Goal: Find specific page/section: Find specific page/section

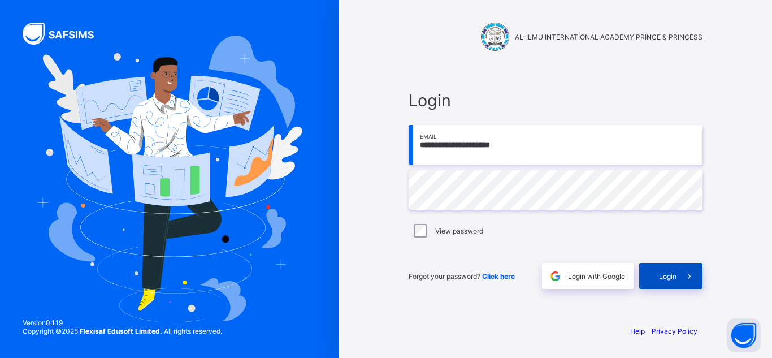
click at [643, 286] on div "Login" at bounding box center [670, 276] width 63 height 26
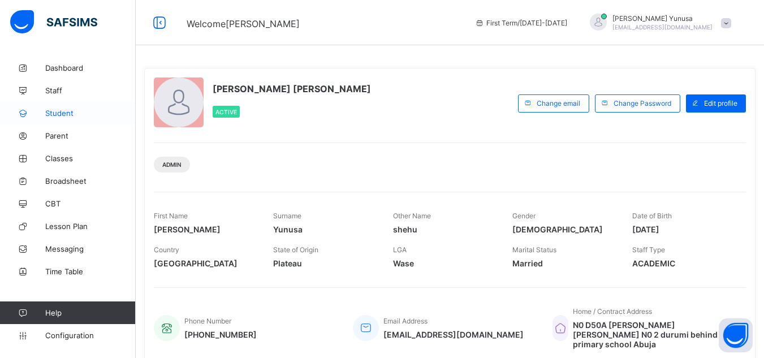
click at [48, 118] on link "Student" at bounding box center [68, 113] width 136 height 23
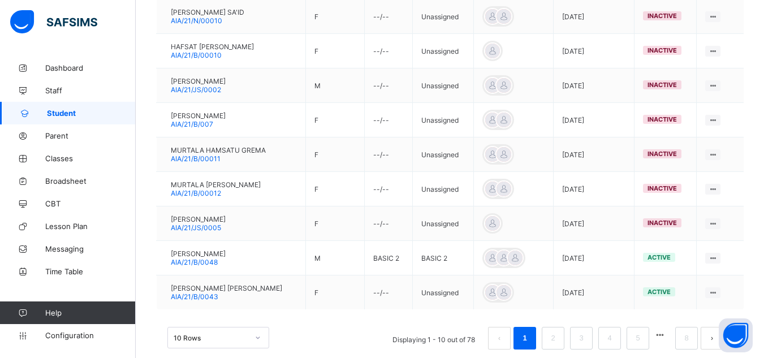
scroll to position [362, 0]
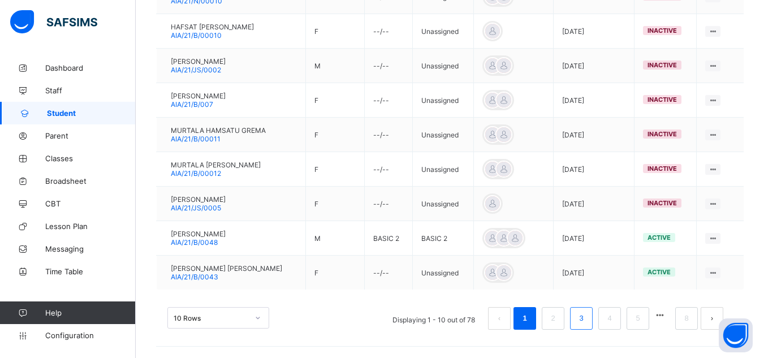
click at [586, 321] on link "3" at bounding box center [581, 318] width 11 height 15
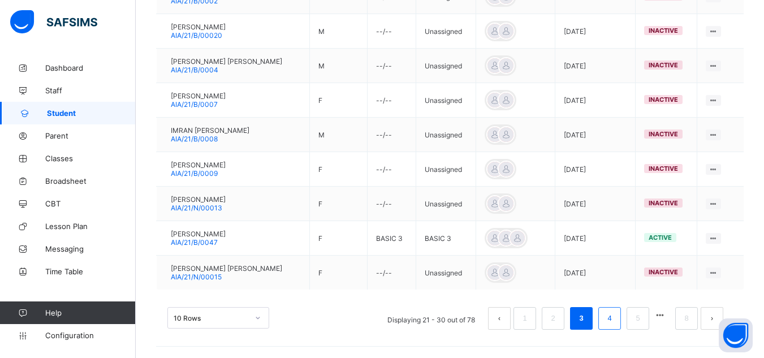
click at [615, 319] on link "4" at bounding box center [609, 318] width 11 height 15
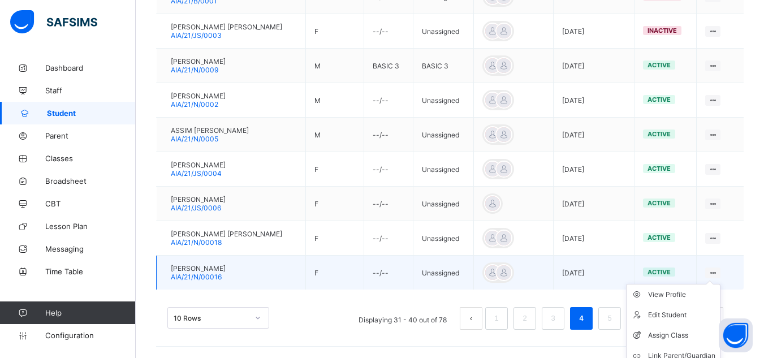
click at [717, 271] on icon at bounding box center [713, 273] width 10 height 8
click at [677, 294] on div "View Profile" at bounding box center [681, 294] width 67 height 11
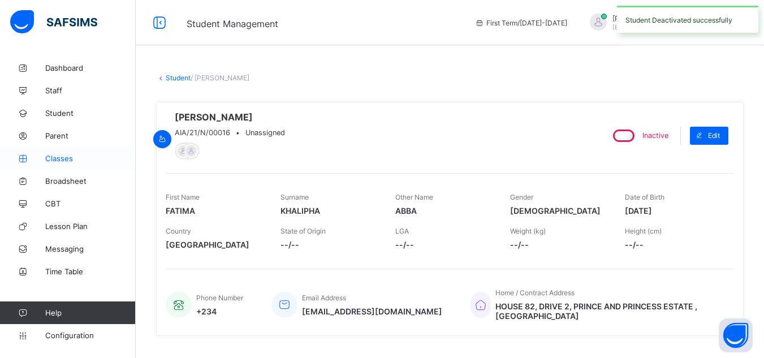
click at [62, 163] on link "Classes" at bounding box center [68, 158] width 136 height 23
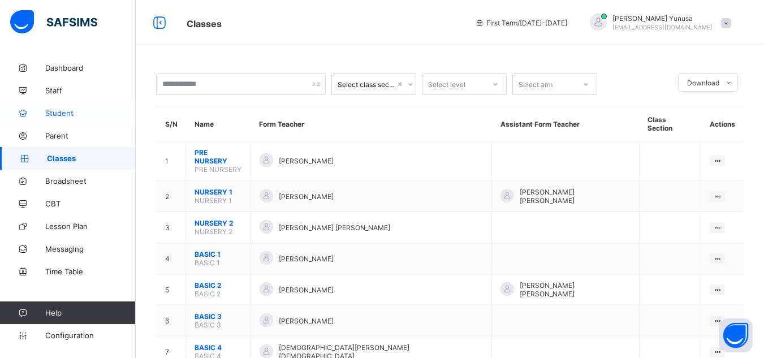
click at [66, 114] on span "Student" at bounding box center [90, 113] width 90 height 9
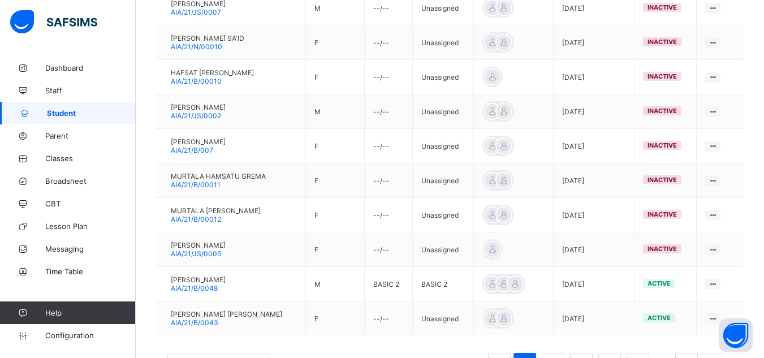
scroll to position [362, 0]
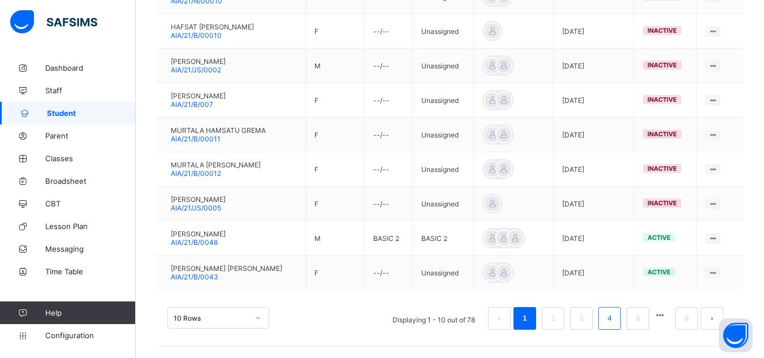
click at [615, 321] on link "4" at bounding box center [609, 318] width 11 height 15
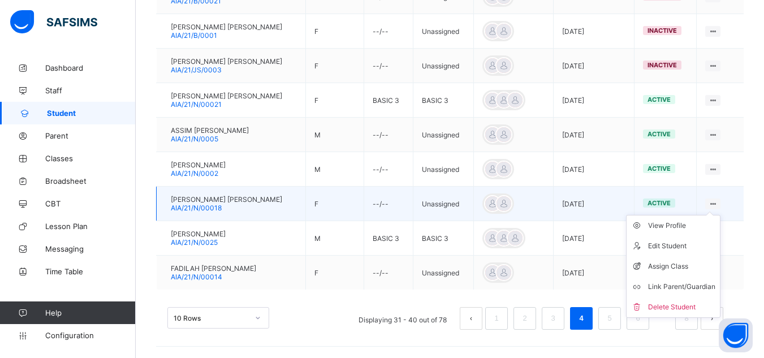
click at [720, 215] on ul "View Profile Edit Student Assign Class Link Parent/Guardian Delete Student" at bounding box center [673, 266] width 94 height 103
click at [691, 224] on div "View Profile" at bounding box center [681, 225] width 67 height 11
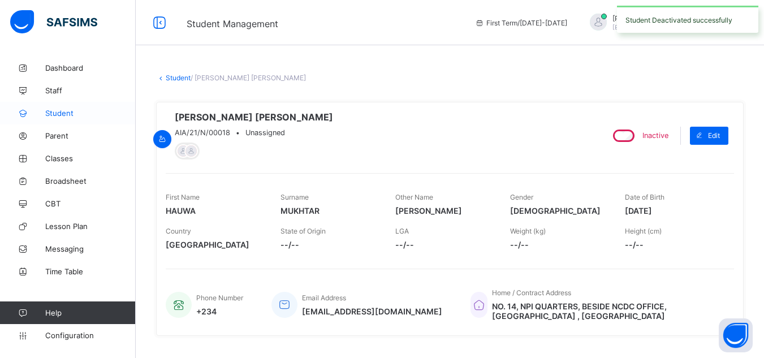
click at [54, 116] on span "Student" at bounding box center [90, 113] width 90 height 9
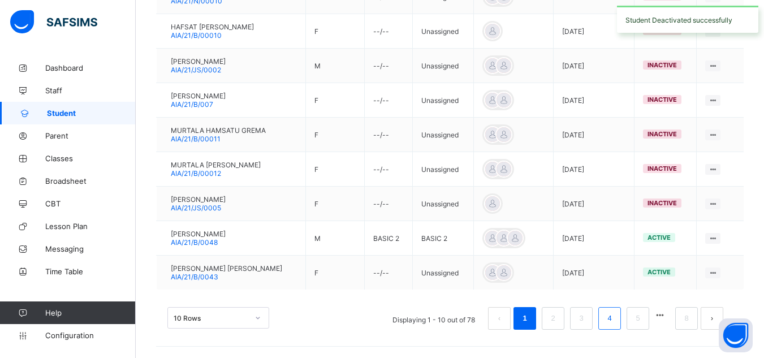
click at [615, 319] on link "4" at bounding box center [609, 318] width 11 height 15
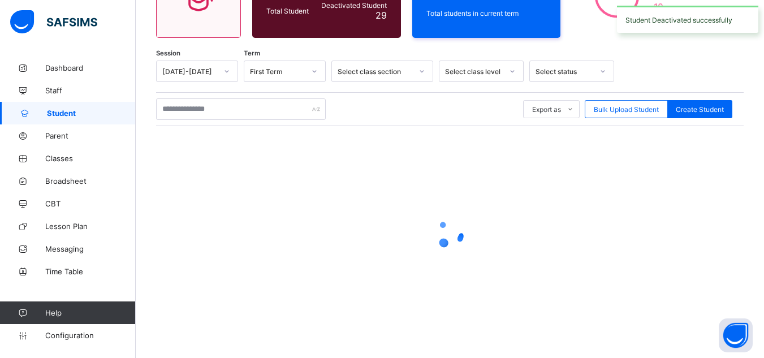
scroll to position [362, 0]
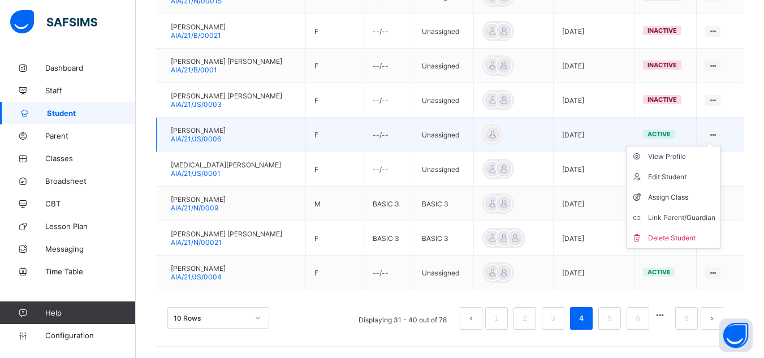
click at [720, 146] on ul "View Profile Edit Student Assign Class Link Parent/Guardian Delete Student" at bounding box center [673, 197] width 94 height 103
click at [671, 157] on div "View Profile" at bounding box center [681, 156] width 67 height 11
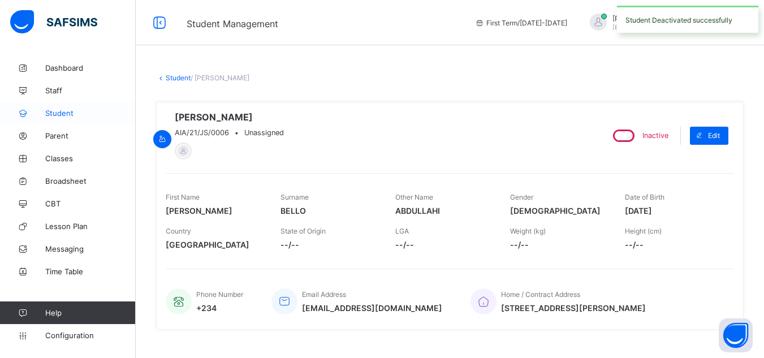
click at [58, 118] on link "Student" at bounding box center [68, 113] width 136 height 23
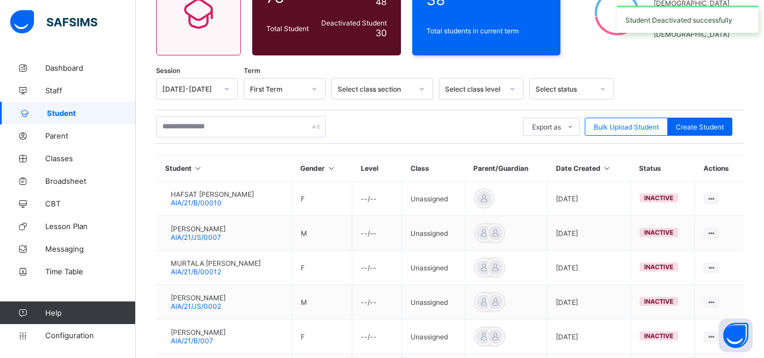
scroll to position [362, 0]
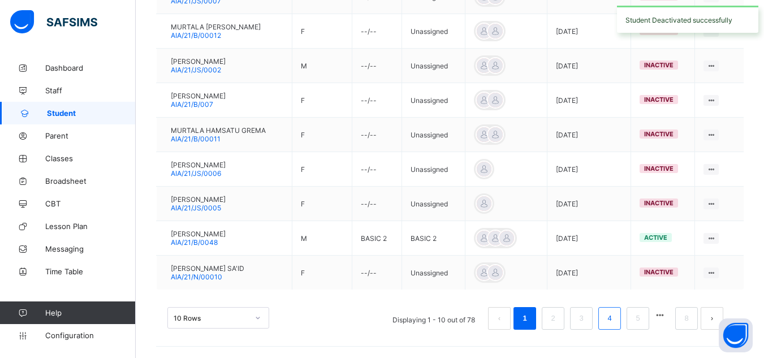
click at [615, 322] on link "4" at bounding box center [609, 318] width 11 height 15
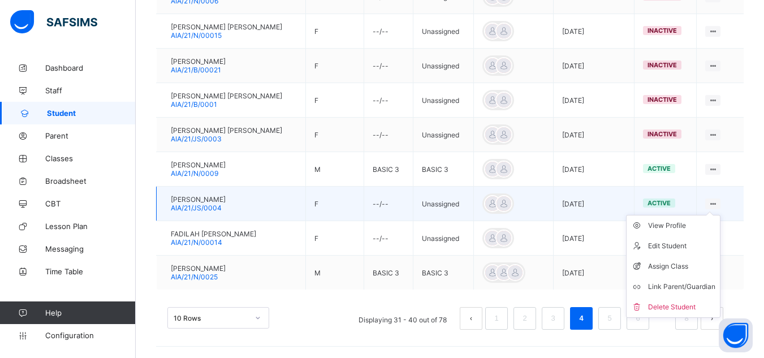
click at [719, 215] on ul "View Profile Edit Student Assign Class Link Parent/Guardian Delete Student" at bounding box center [673, 266] width 94 height 103
click at [682, 230] on div "View Profile" at bounding box center [681, 225] width 67 height 11
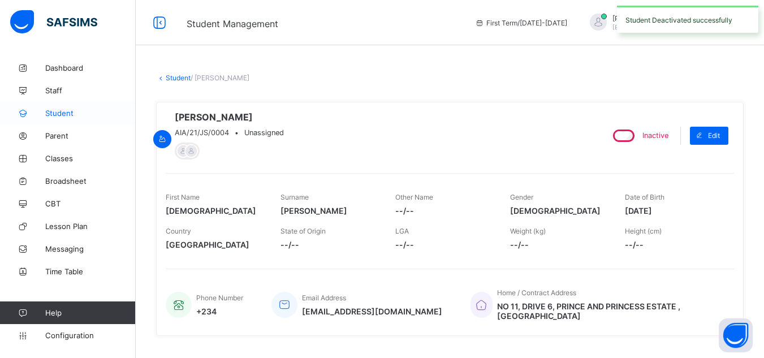
click at [51, 118] on link "Student" at bounding box center [68, 113] width 136 height 23
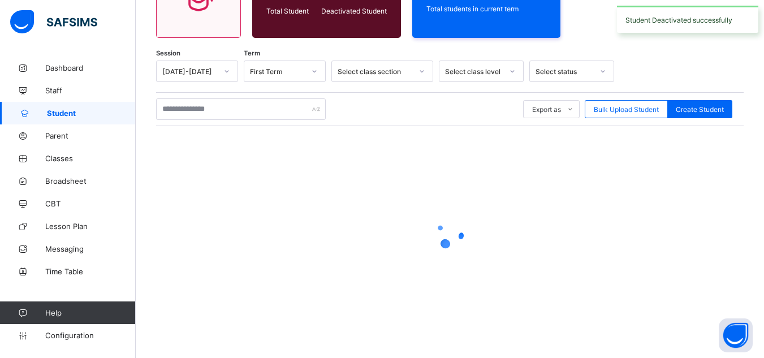
click at [676, 275] on div at bounding box center [449, 233] width 587 height 215
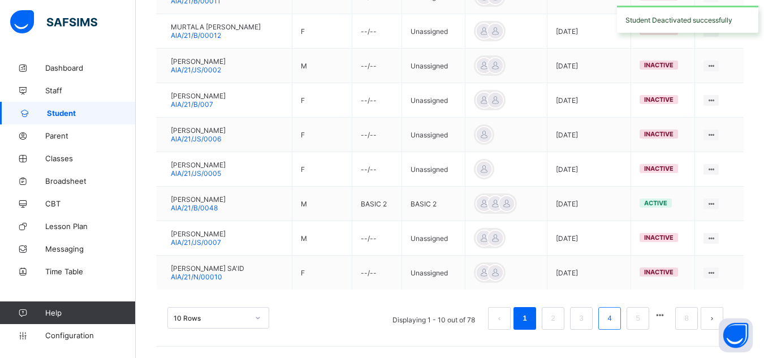
click at [615, 319] on link "4" at bounding box center [609, 318] width 11 height 15
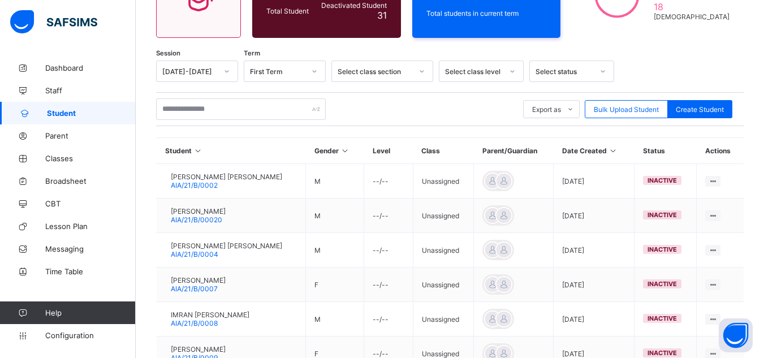
scroll to position [362, 0]
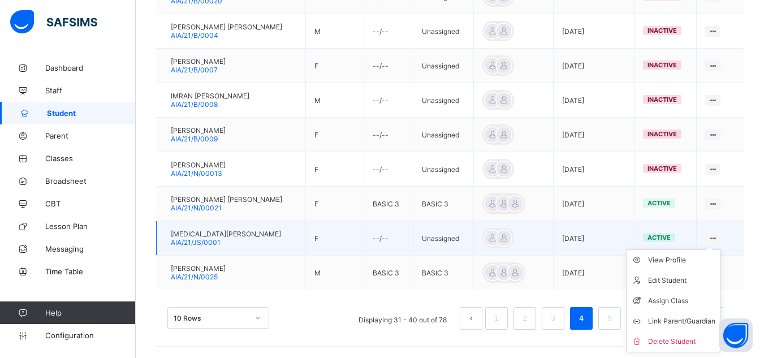
click at [717, 237] on icon at bounding box center [713, 238] width 10 height 8
click at [674, 260] on div "View Profile" at bounding box center [681, 259] width 67 height 11
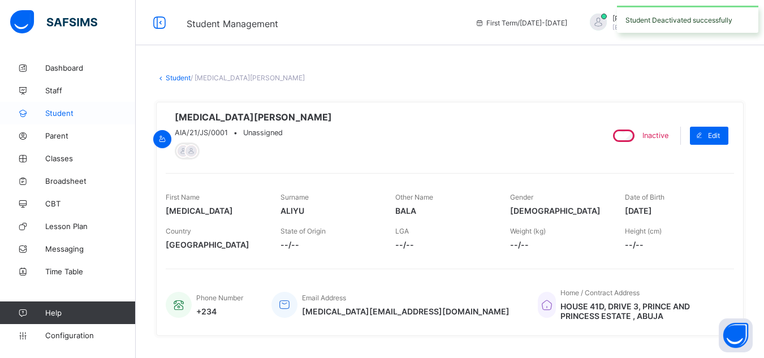
click at [52, 114] on span "Student" at bounding box center [90, 113] width 90 height 9
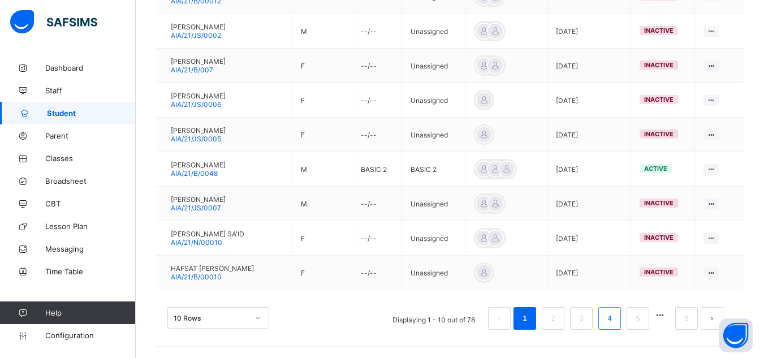
click at [615, 321] on link "4" at bounding box center [609, 318] width 11 height 15
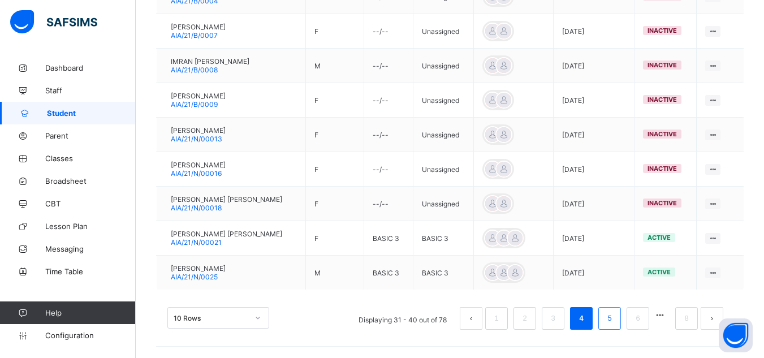
click at [615, 325] on link "5" at bounding box center [609, 318] width 11 height 15
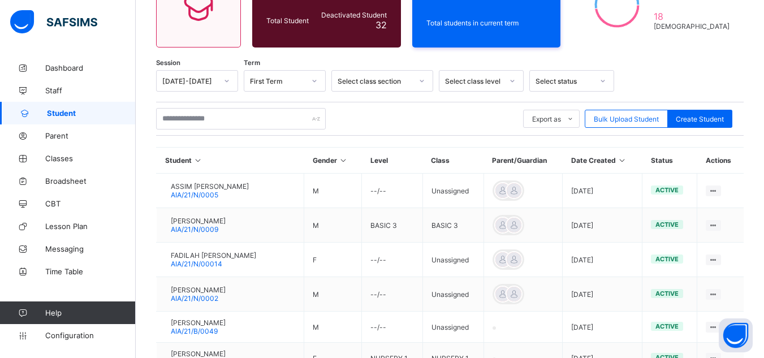
scroll to position [133, 0]
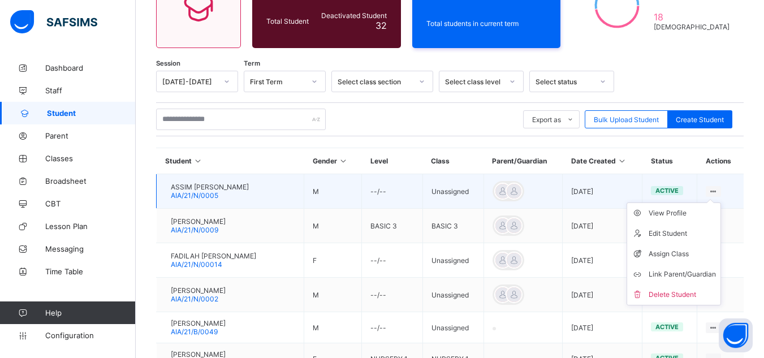
click at [715, 202] on ul "View Profile Edit Student Assign Class Link Parent/Guardian Delete Student" at bounding box center [673, 253] width 94 height 103
click at [693, 216] on div "View Profile" at bounding box center [681, 212] width 67 height 11
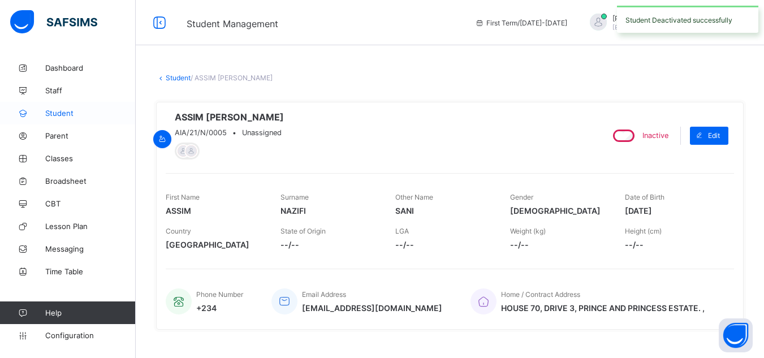
click at [53, 115] on span "Student" at bounding box center [90, 113] width 90 height 9
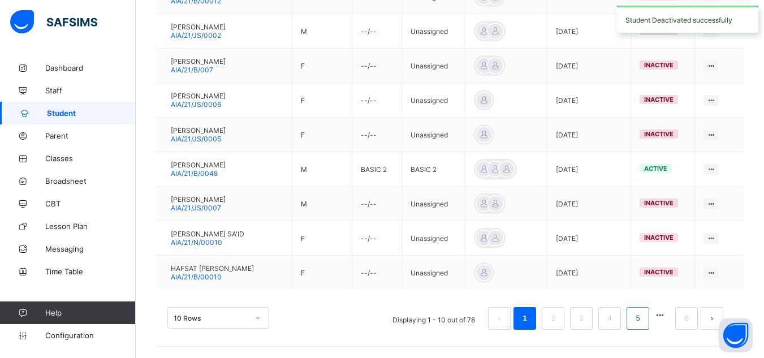
click at [641, 321] on link "5" at bounding box center [637, 318] width 11 height 15
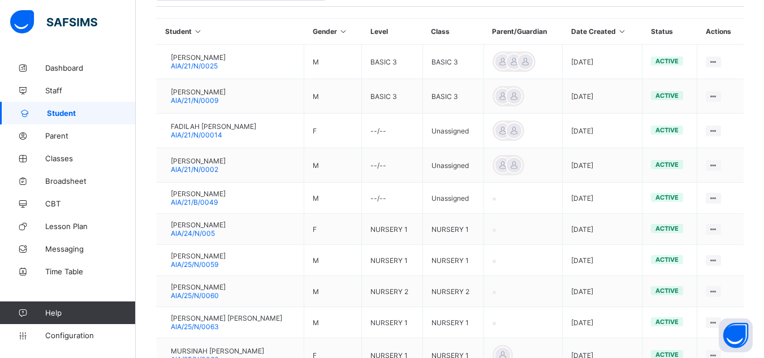
scroll to position [260, 0]
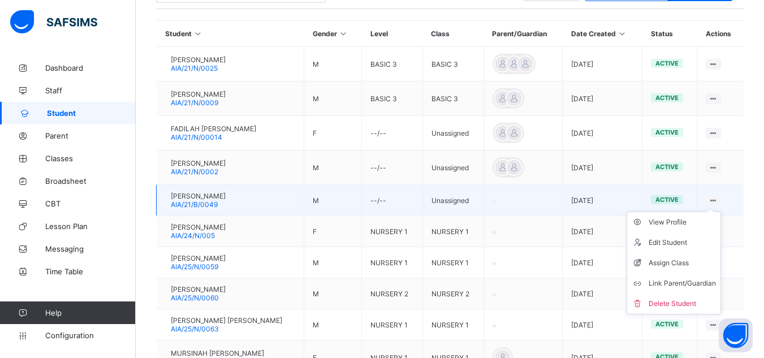
click at [716, 211] on ul "View Profile Edit Student Assign Class Link Parent/Guardian Delete Student" at bounding box center [673, 262] width 94 height 103
click at [683, 223] on div "View Profile" at bounding box center [681, 222] width 67 height 11
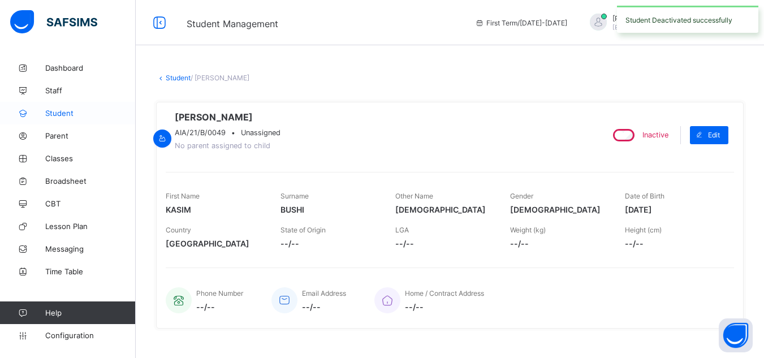
click at [49, 115] on span "Student" at bounding box center [90, 113] width 90 height 9
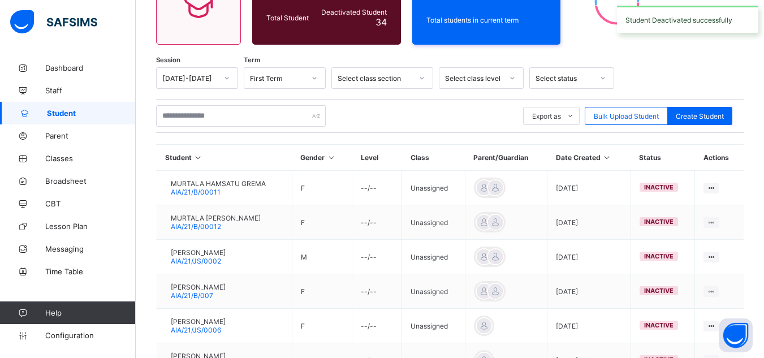
scroll to position [362, 0]
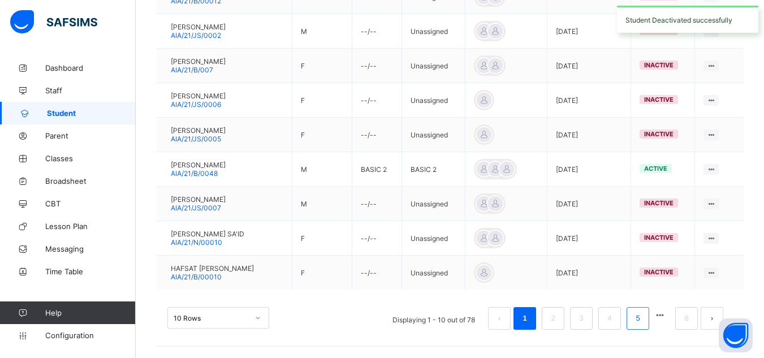
click at [643, 321] on link "5" at bounding box center [637, 318] width 11 height 15
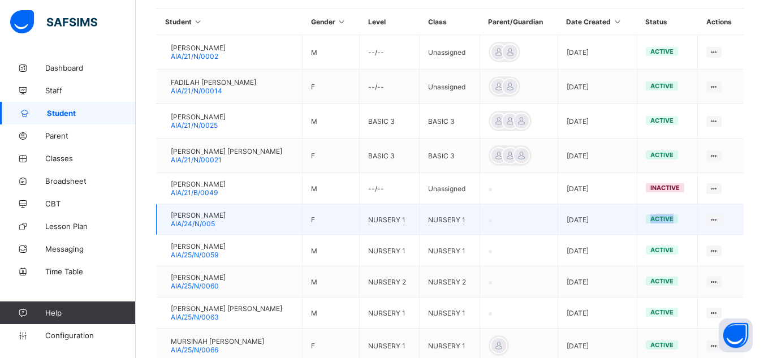
scroll to position [271, 0]
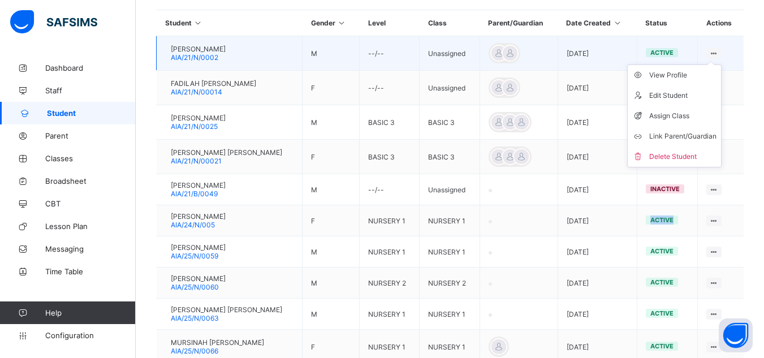
click at [721, 64] on ul "View Profile Edit Student Assign Class Link Parent/Guardian Delete Student" at bounding box center [674, 115] width 94 height 103
click at [684, 74] on div "View Profile" at bounding box center [682, 75] width 67 height 11
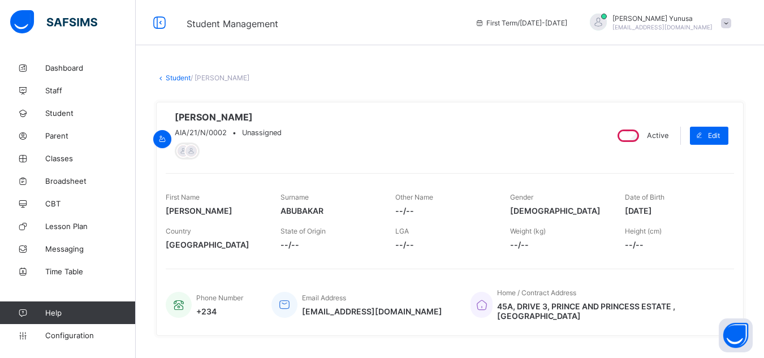
scroll to position [6, 0]
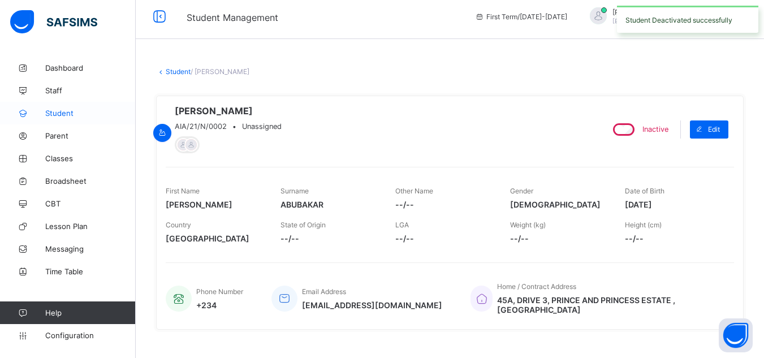
click at [53, 118] on link "Student" at bounding box center [68, 113] width 136 height 23
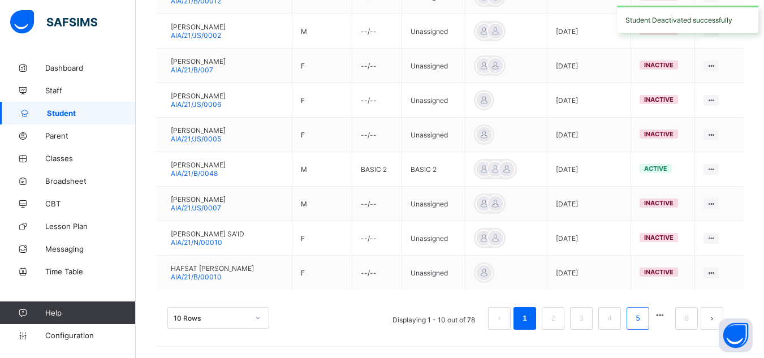
click at [643, 321] on link "5" at bounding box center [637, 318] width 11 height 15
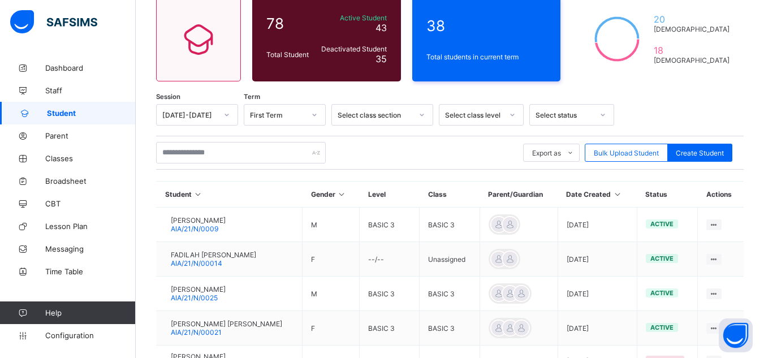
scroll to position [96, 0]
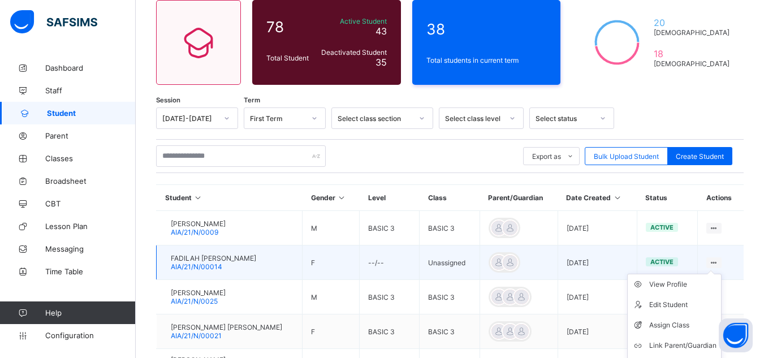
click at [721, 274] on ul "View Profile Edit Student Assign Class Link Parent/Guardian Delete Student" at bounding box center [674, 325] width 94 height 103
click at [684, 276] on ul "View Profile Edit Student Assign Class Link Parent/Guardian Delete Student" at bounding box center [674, 325] width 94 height 103
click at [694, 287] on div "View Profile" at bounding box center [682, 284] width 67 height 11
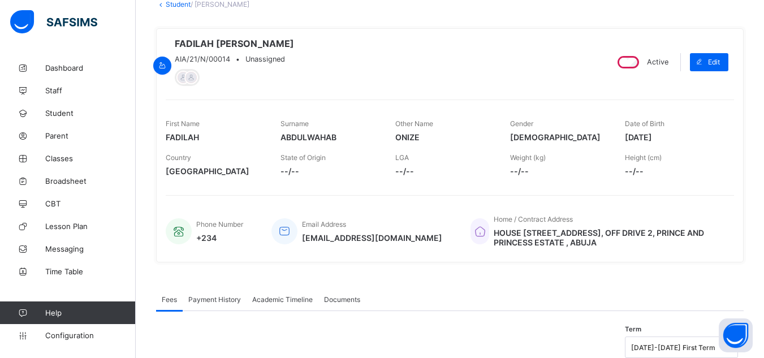
scroll to position [69, 0]
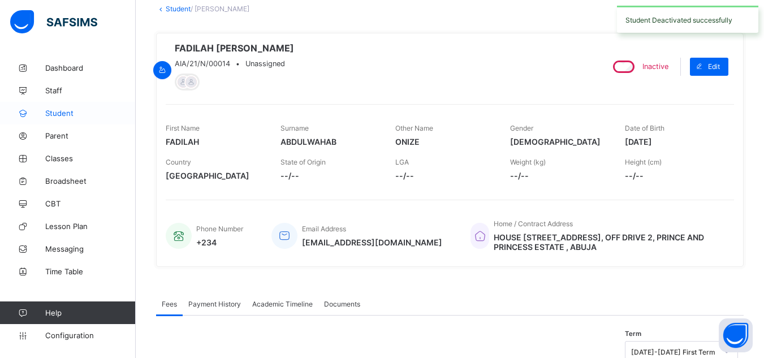
click at [65, 115] on span "Student" at bounding box center [90, 113] width 90 height 9
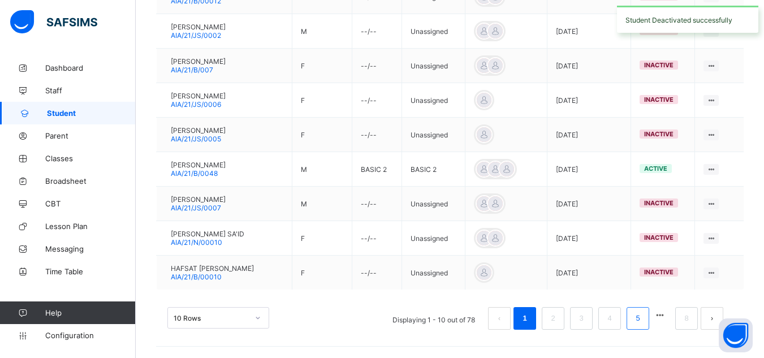
click at [643, 317] on link "5" at bounding box center [637, 318] width 11 height 15
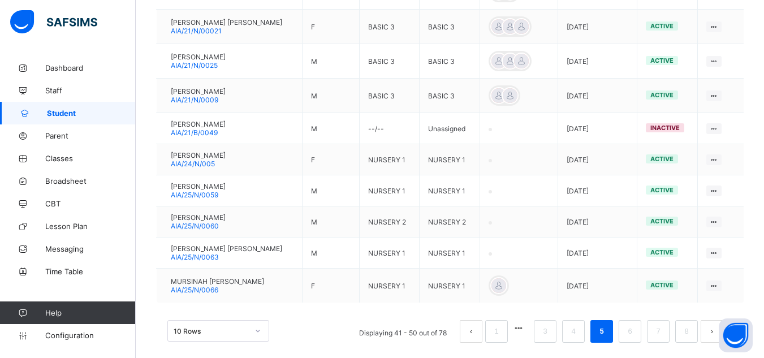
scroll to position [336, 0]
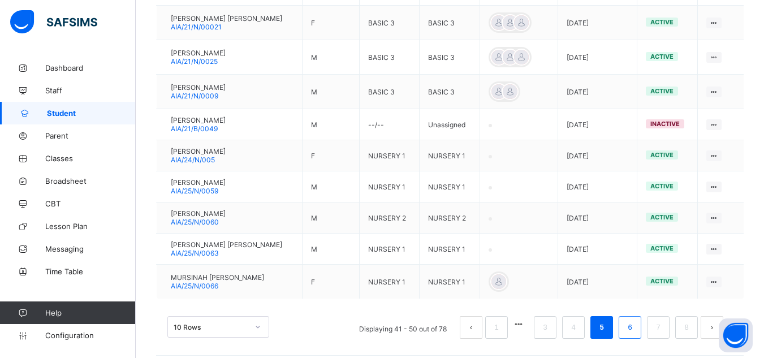
click at [635, 327] on link "6" at bounding box center [629, 327] width 11 height 15
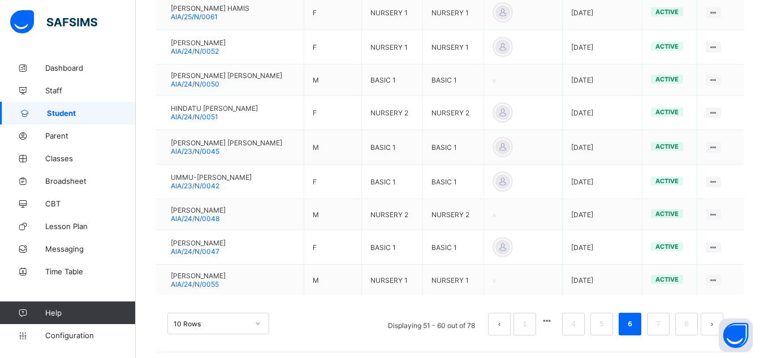
scroll to position [348, 0]
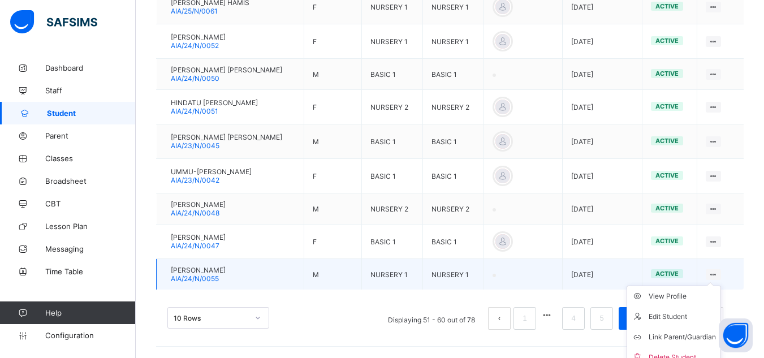
click at [718, 286] on ul "View Profile Edit Student Link Parent/Guardian Delete Student" at bounding box center [673, 327] width 94 height 83
click at [680, 292] on div "View Profile" at bounding box center [681, 296] width 67 height 11
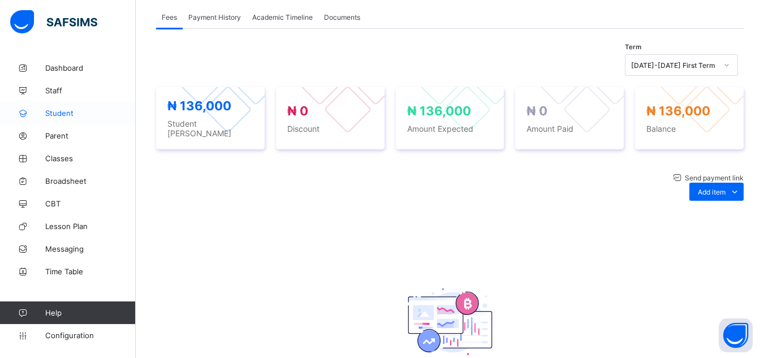
click at [55, 113] on span "Student" at bounding box center [90, 113] width 90 height 9
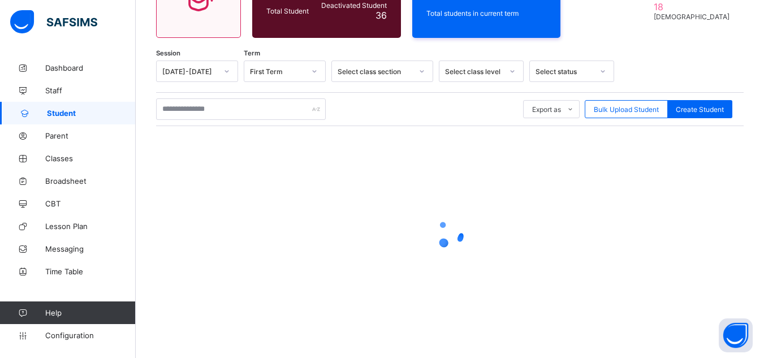
scroll to position [348, 0]
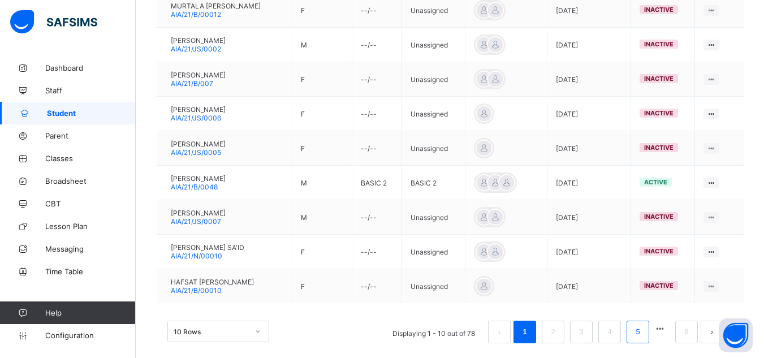
click at [641, 330] on link "5" at bounding box center [637, 332] width 11 height 15
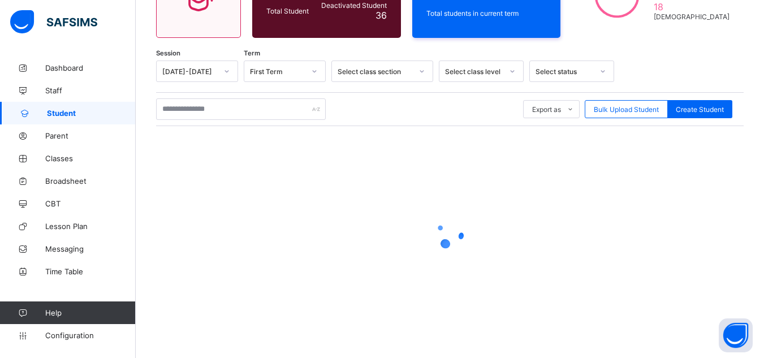
scroll to position [345, 0]
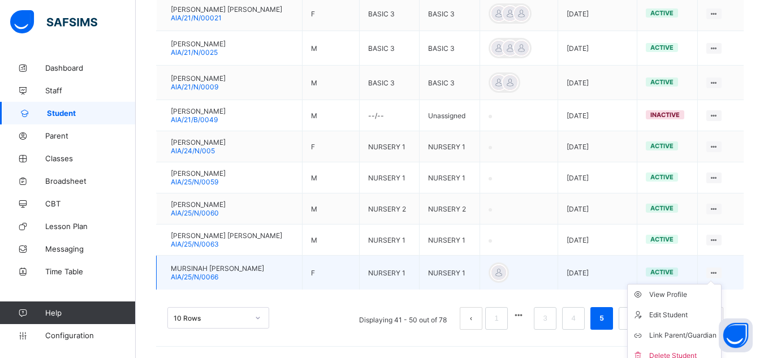
click at [718, 284] on ul "View Profile Edit Student Link Parent/Guardian Delete Student" at bounding box center [674, 325] width 94 height 83
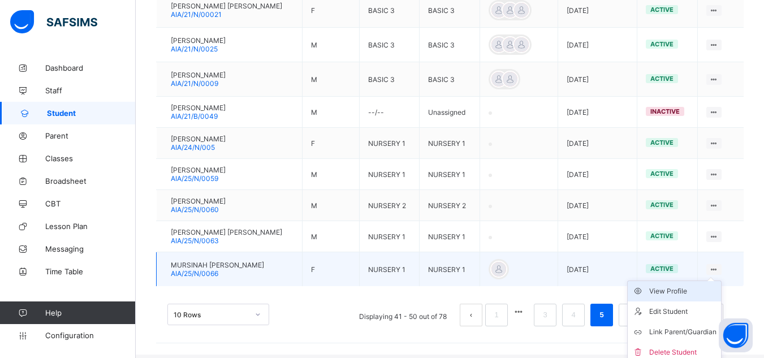
click at [686, 292] on div "View Profile" at bounding box center [682, 291] width 67 height 11
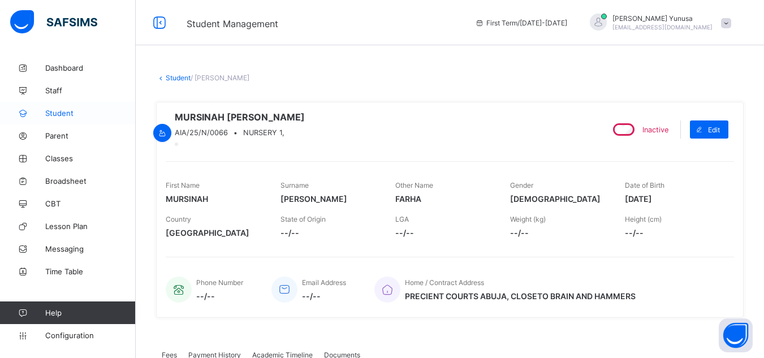
click at [45, 120] on link "Student" at bounding box center [68, 113] width 136 height 23
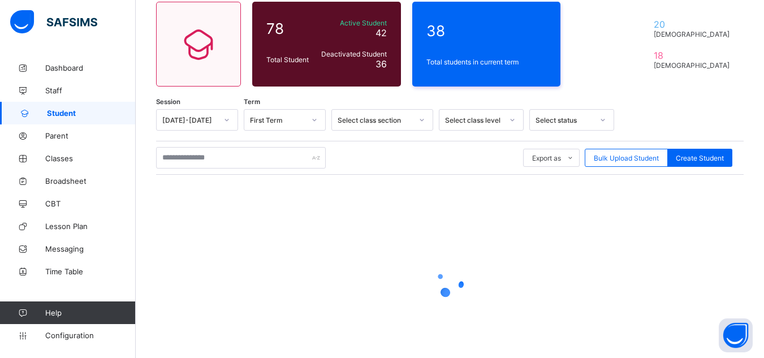
scroll to position [143, 0]
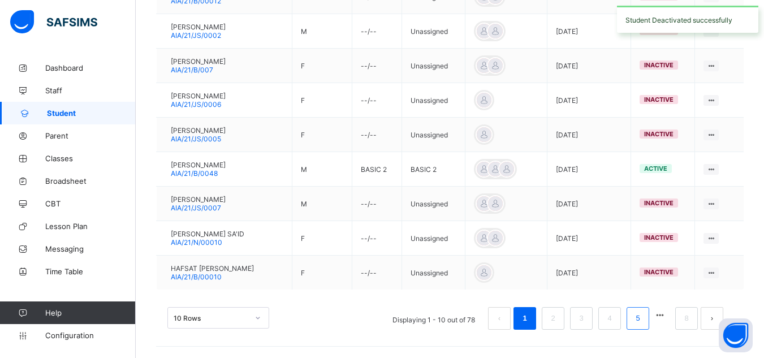
click at [643, 318] on link "5" at bounding box center [637, 318] width 11 height 15
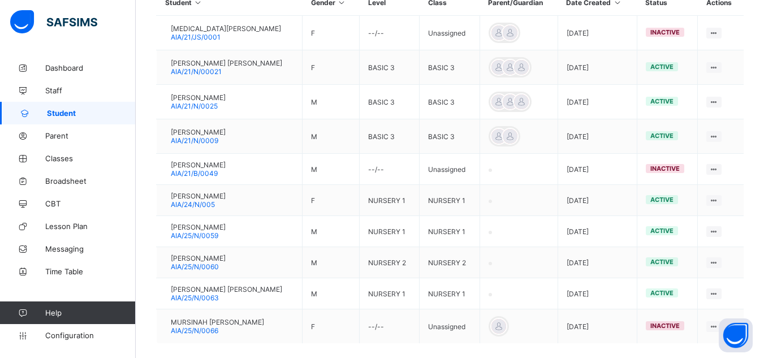
scroll to position [345, 0]
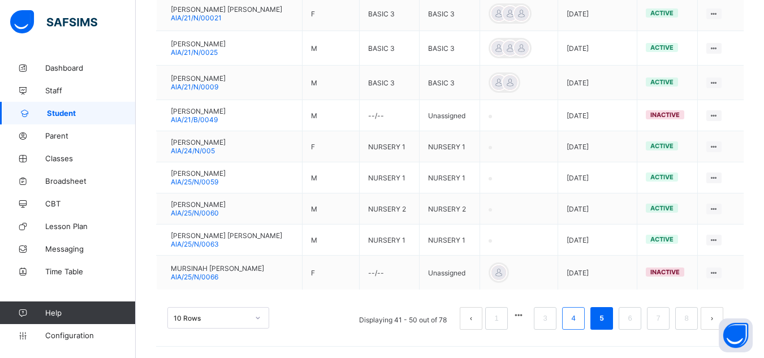
click at [578, 319] on link "4" at bounding box center [573, 318] width 11 height 15
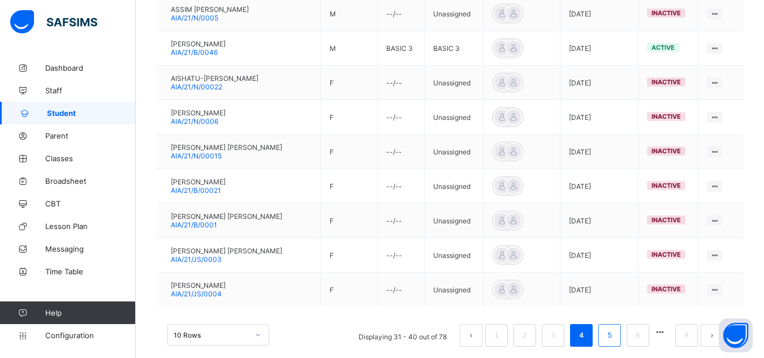
click at [615, 335] on link "5" at bounding box center [609, 335] width 11 height 15
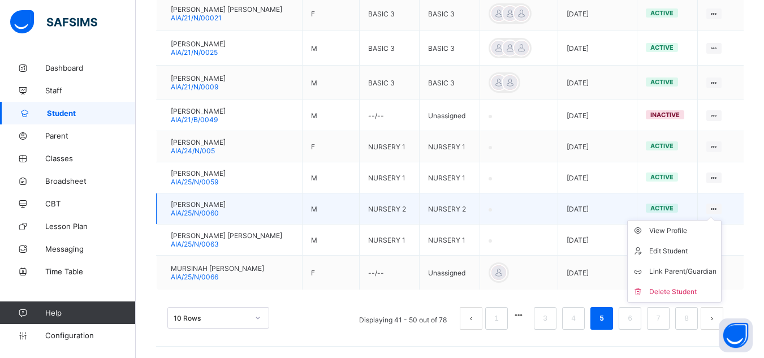
click at [720, 220] on ul "View Profile Edit Student Link Parent/Guardian Delete Student" at bounding box center [674, 261] width 94 height 83
click at [689, 232] on div "View Profile" at bounding box center [682, 230] width 67 height 11
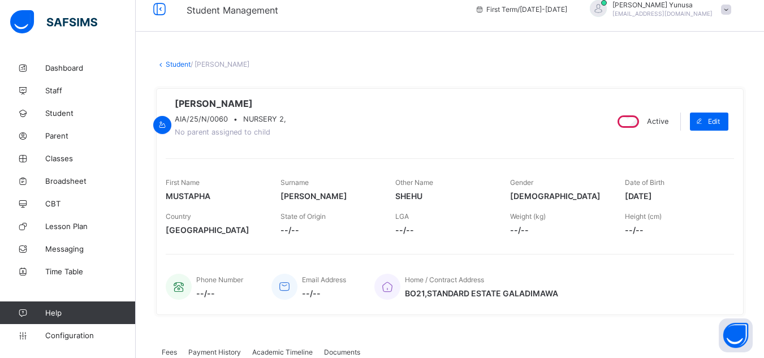
scroll to position [11, 0]
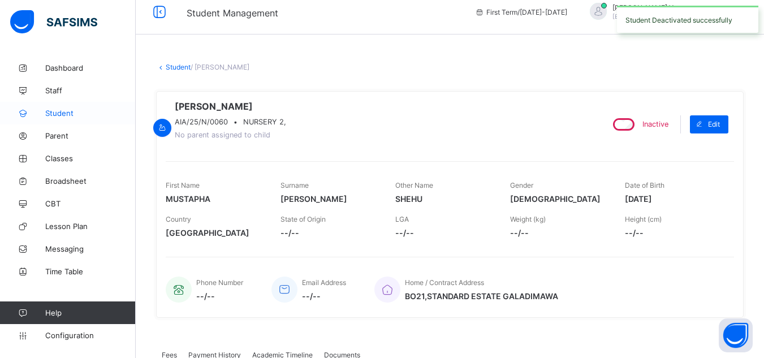
click at [53, 113] on span "Student" at bounding box center [90, 113] width 90 height 9
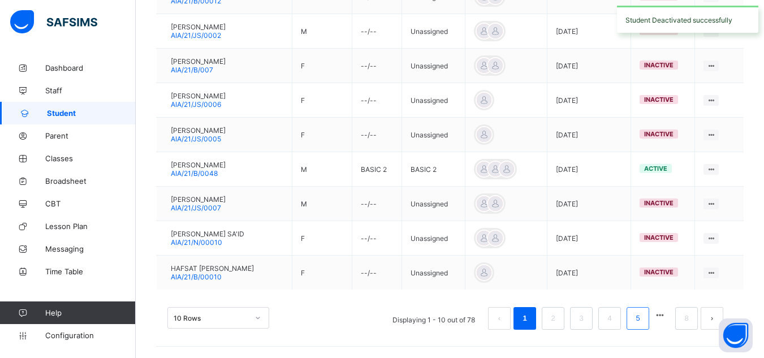
click at [643, 319] on link "5" at bounding box center [637, 318] width 11 height 15
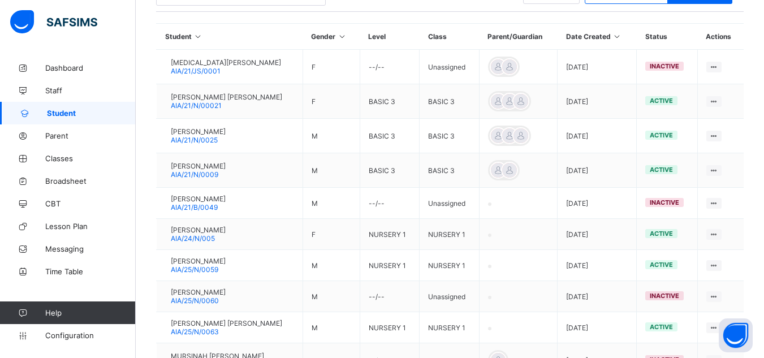
scroll to position [266, 0]
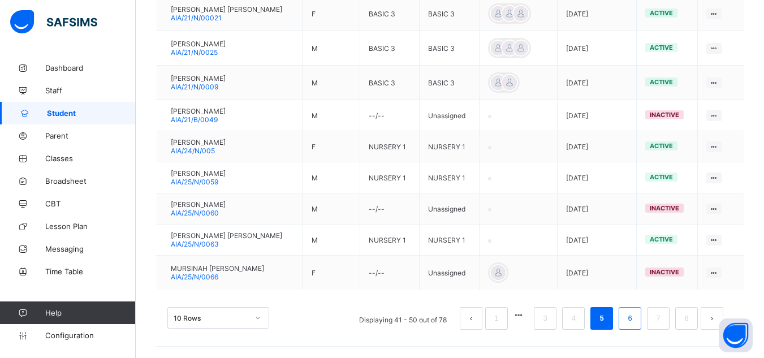
click at [635, 322] on link "6" at bounding box center [629, 318] width 11 height 15
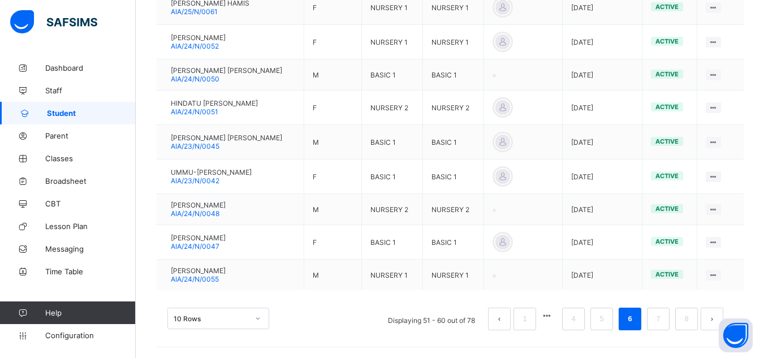
scroll to position [348, 0]
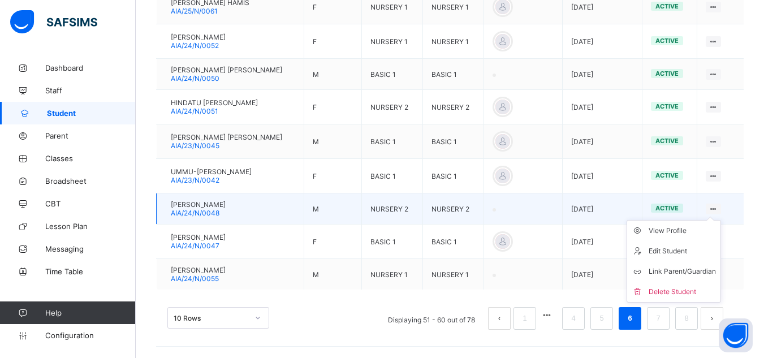
click at [721, 209] on div at bounding box center [713, 209] width 15 height 11
click at [693, 233] on div "View Profile" at bounding box center [681, 230] width 67 height 11
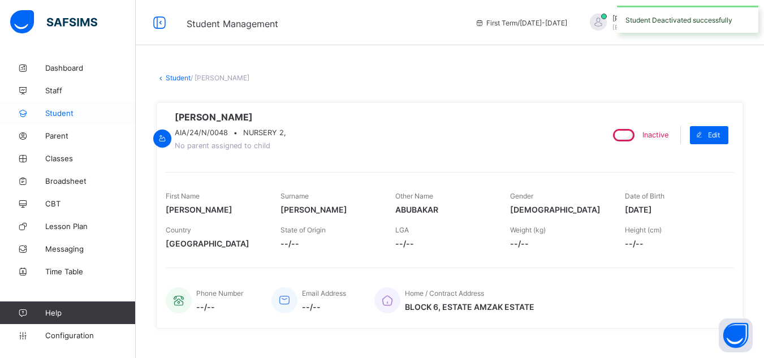
click at [64, 116] on span "Student" at bounding box center [90, 113] width 90 height 9
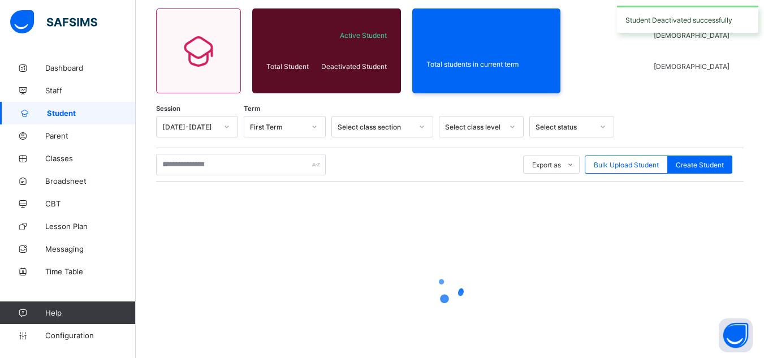
scroll to position [143, 0]
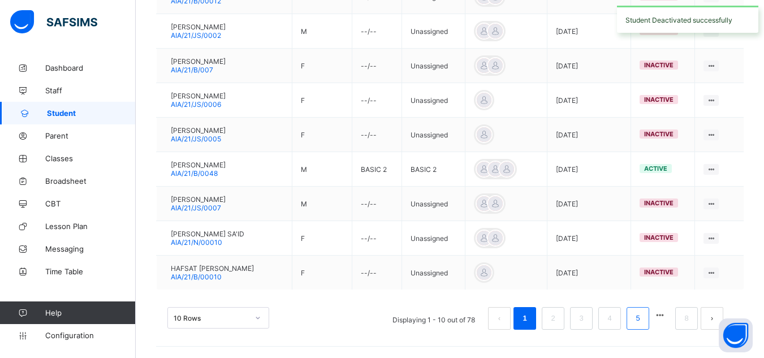
click at [643, 318] on link "5" at bounding box center [637, 318] width 11 height 15
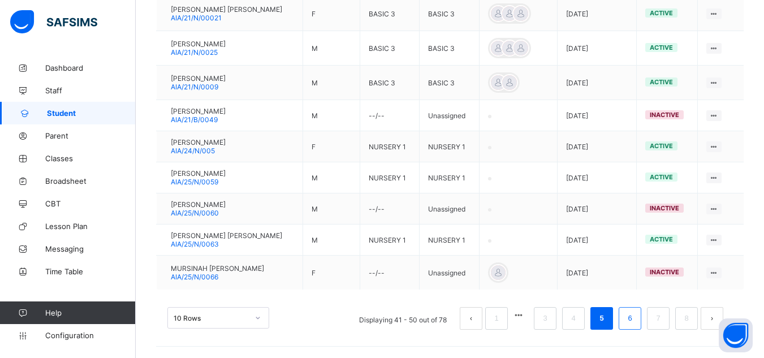
click at [635, 317] on link "6" at bounding box center [629, 318] width 11 height 15
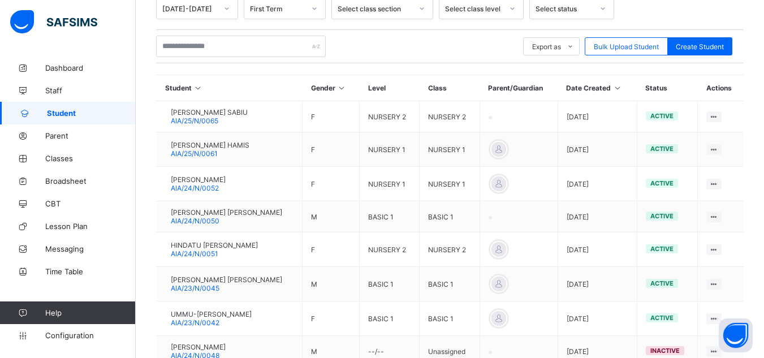
scroll to position [204, 0]
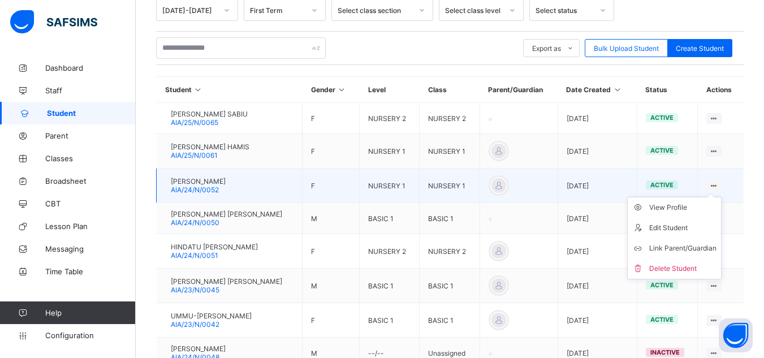
click at [721, 197] on ul "View Profile Edit Student Link Parent/Guardian Delete Student" at bounding box center [674, 238] width 94 height 83
click at [695, 207] on div "View Profile" at bounding box center [682, 207] width 67 height 11
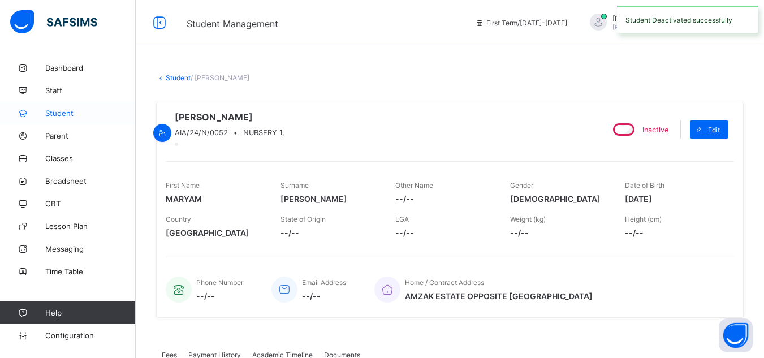
click at [59, 122] on link "Student" at bounding box center [68, 113] width 136 height 23
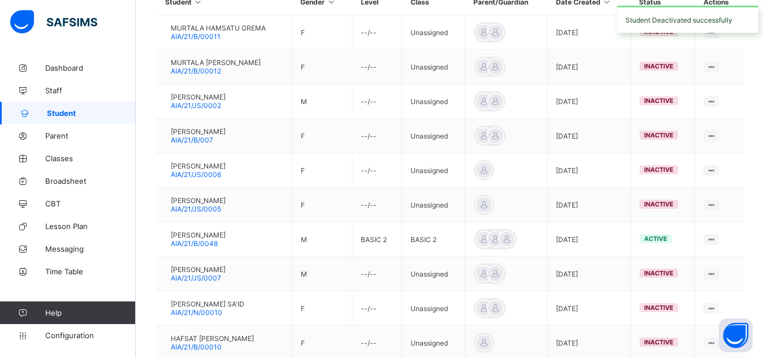
scroll to position [362, 0]
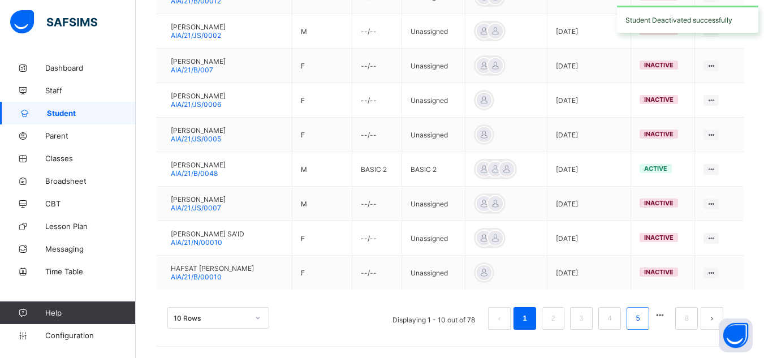
click at [643, 323] on link "5" at bounding box center [637, 318] width 11 height 15
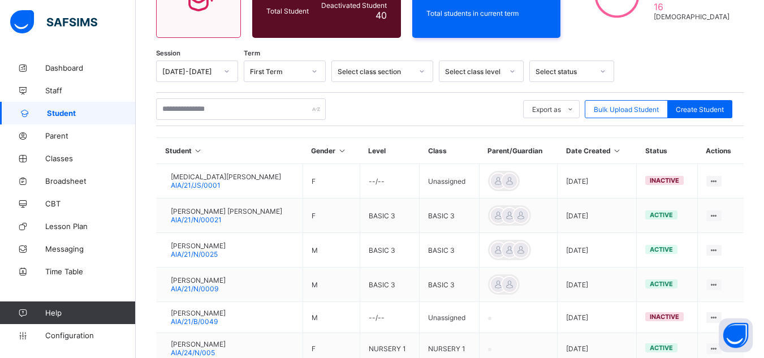
scroll to position [345, 0]
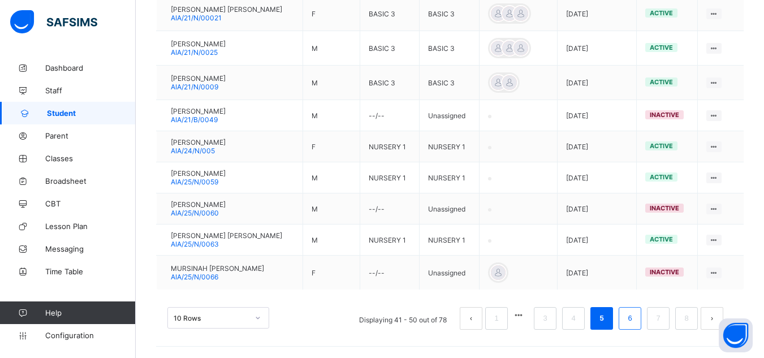
click at [635, 323] on link "6" at bounding box center [629, 318] width 11 height 15
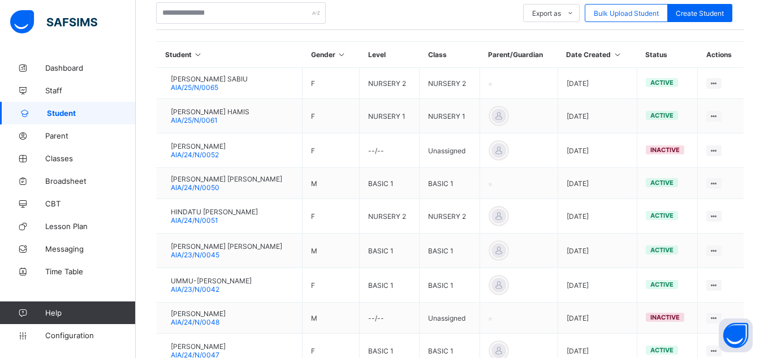
scroll to position [239, 0]
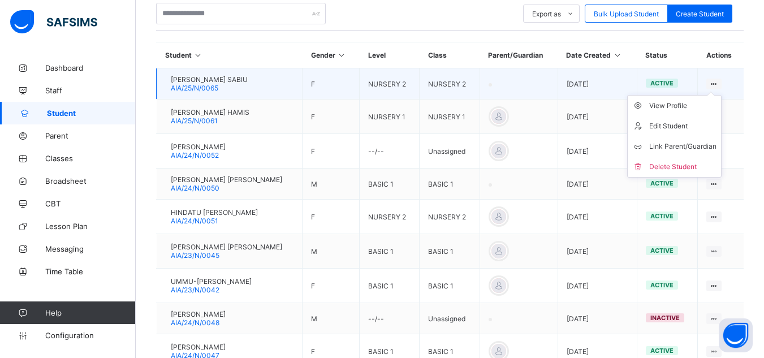
click at [719, 83] on icon at bounding box center [714, 84] width 10 height 8
click at [697, 107] on div "View Profile" at bounding box center [682, 105] width 67 height 11
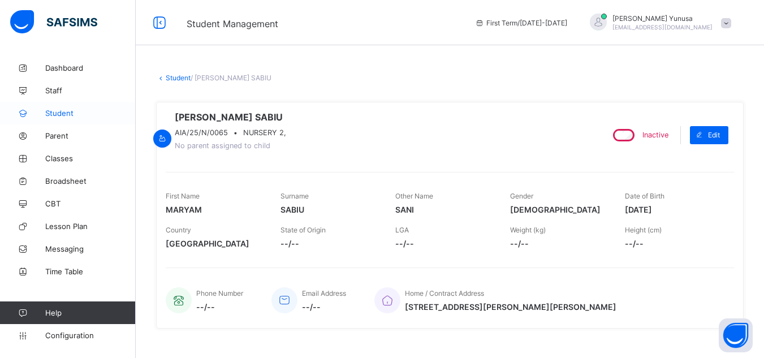
click at [58, 115] on span "Student" at bounding box center [90, 113] width 90 height 9
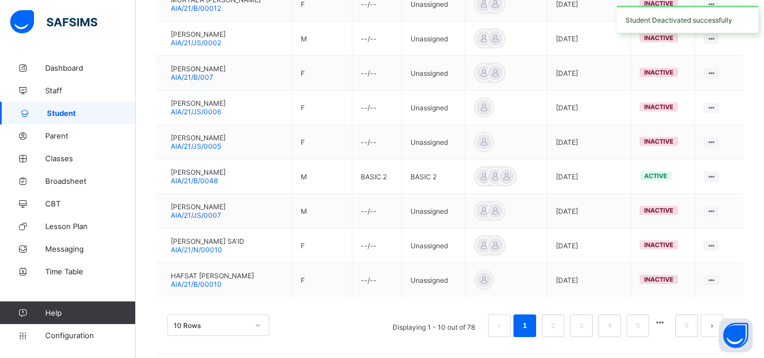
scroll to position [362, 0]
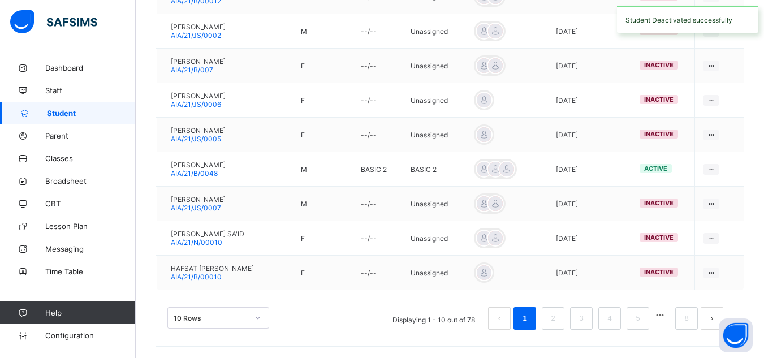
click at [667, 317] on button "button" at bounding box center [659, 315] width 15 height 10
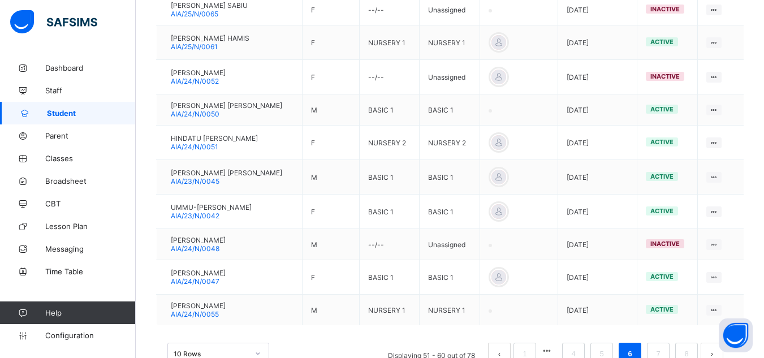
scroll to position [348, 0]
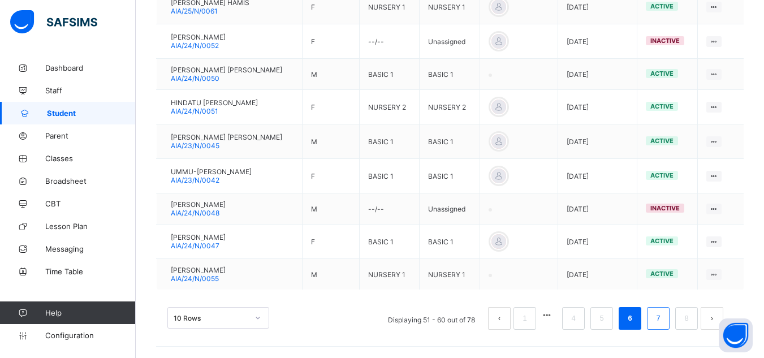
click at [663, 318] on link "7" at bounding box center [657, 318] width 11 height 15
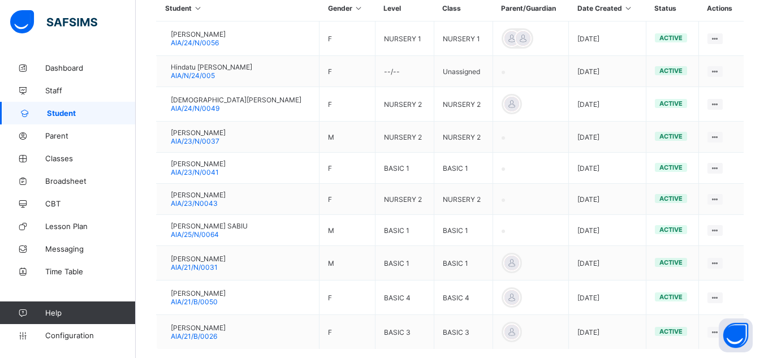
scroll to position [285, 0]
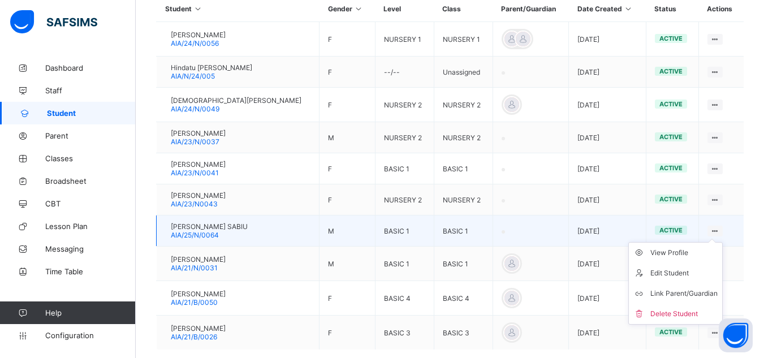
click at [723, 242] on ul "View Profile Edit Student Link Parent/Guardian Delete Student" at bounding box center [675, 283] width 94 height 83
click at [696, 254] on div "View Profile" at bounding box center [683, 252] width 67 height 11
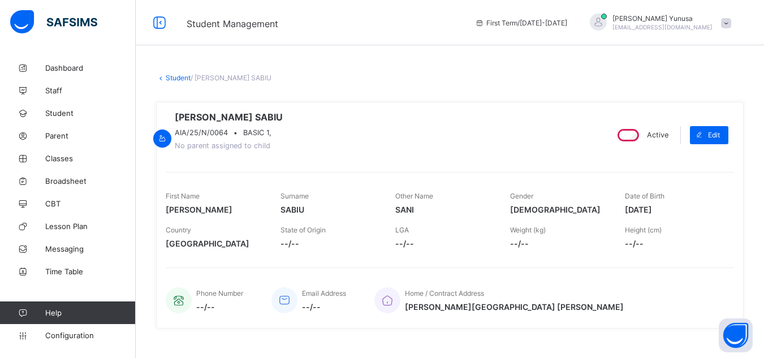
click at [652, 144] on div "Active" at bounding box center [641, 135] width 59 height 18
click at [55, 112] on span "Student" at bounding box center [90, 113] width 90 height 9
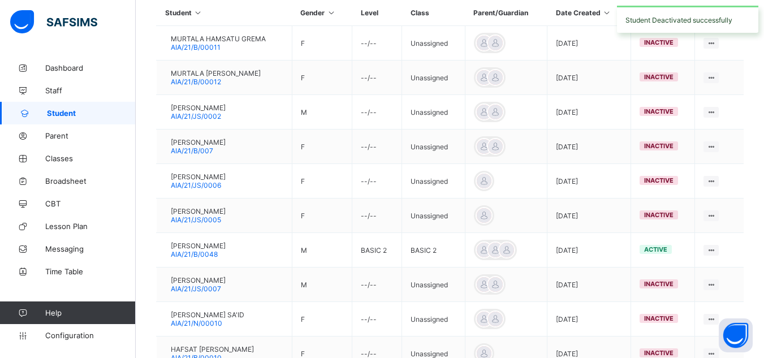
scroll to position [362, 0]
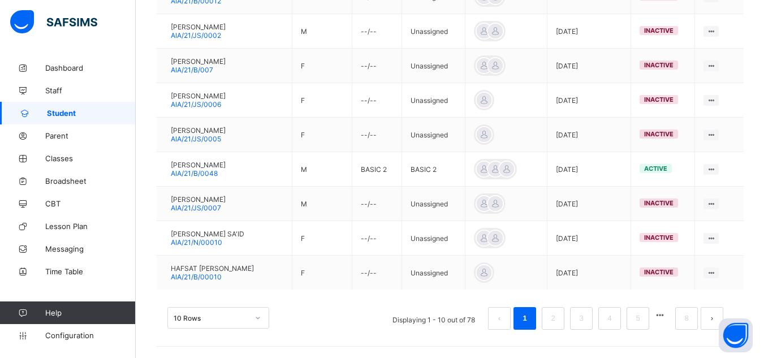
click at [665, 317] on button "button" at bounding box center [659, 315] width 15 height 10
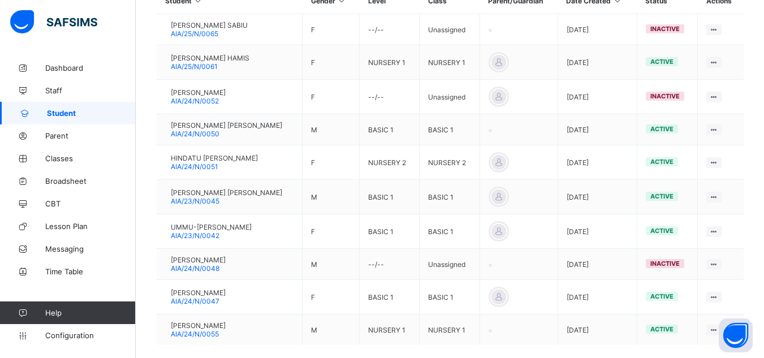
scroll to position [348, 0]
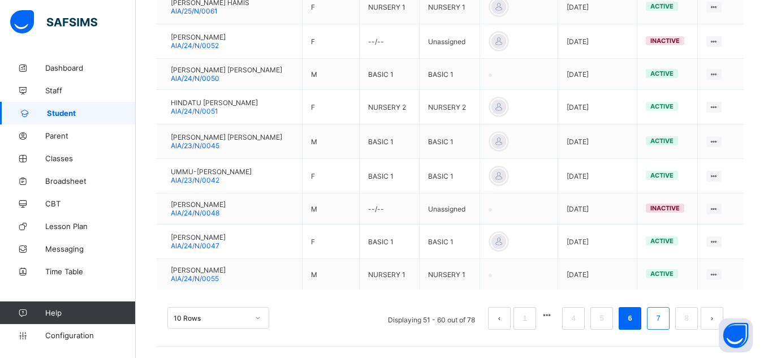
click at [663, 320] on link "7" at bounding box center [657, 318] width 11 height 15
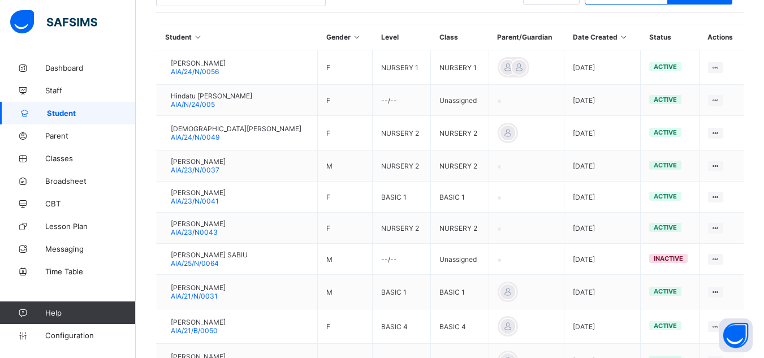
scroll to position [256, 0]
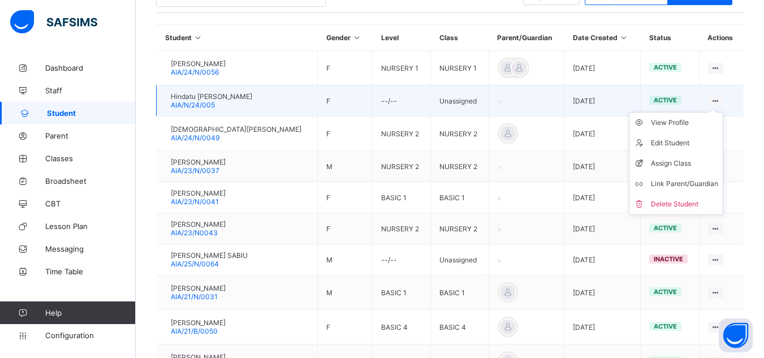
click at [723, 112] on ul "View Profile Edit Student Assign Class Link Parent/Guardian Delete Student" at bounding box center [676, 163] width 94 height 103
click at [687, 127] on div "View Profile" at bounding box center [684, 122] width 67 height 11
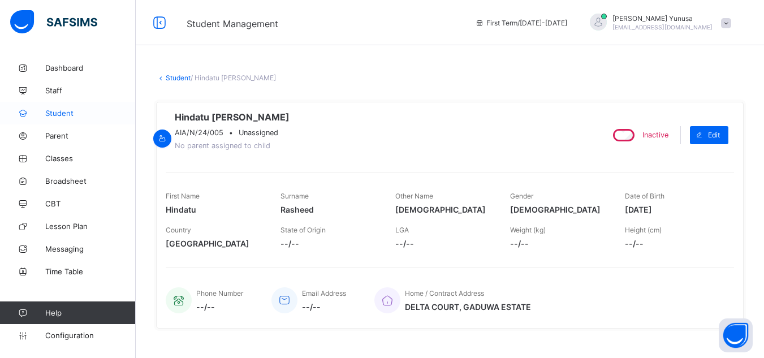
click at [56, 113] on span "Student" at bounding box center [90, 113] width 90 height 9
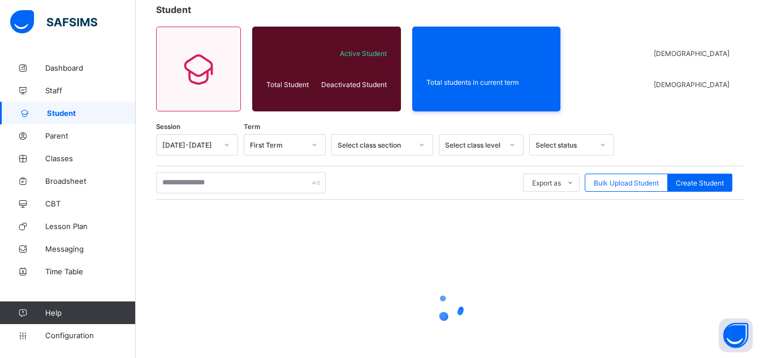
scroll to position [143, 0]
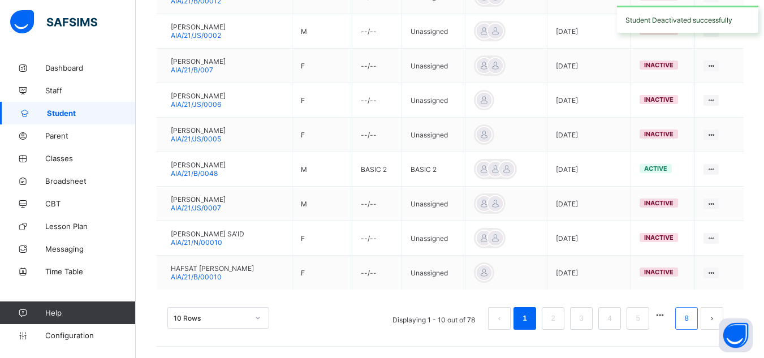
click at [691, 319] on link "8" at bounding box center [686, 318] width 11 height 15
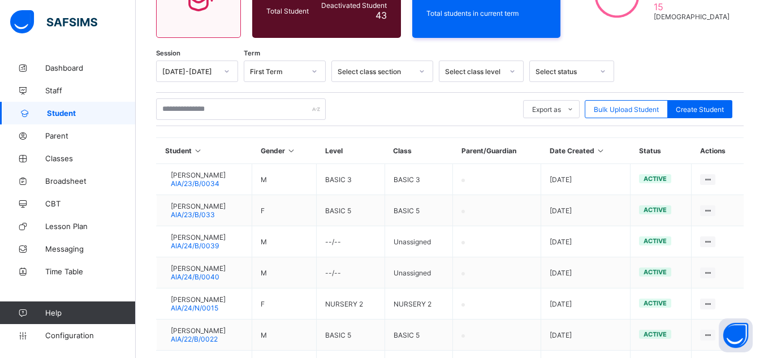
scroll to position [269, 0]
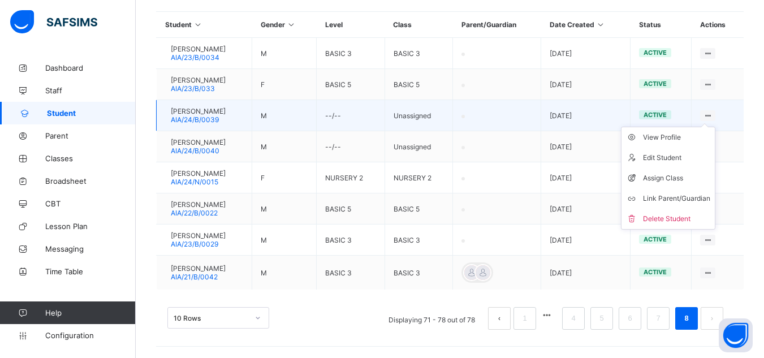
click at [715, 127] on ul "View Profile Edit Student Assign Class Link Parent/Guardian Delete Student" at bounding box center [668, 178] width 94 height 103
click at [681, 140] on div "View Profile" at bounding box center [676, 137] width 67 height 11
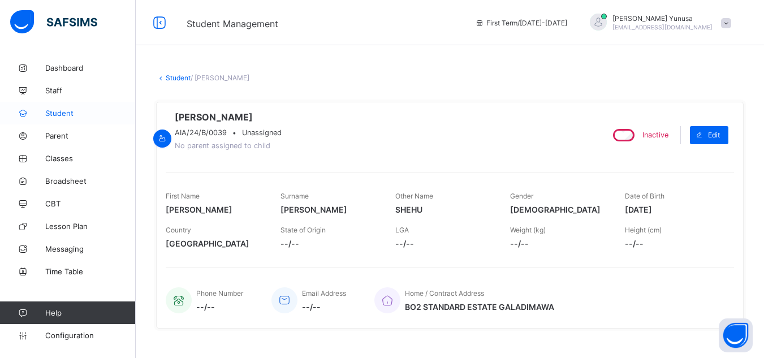
click at [51, 114] on span "Student" at bounding box center [90, 113] width 90 height 9
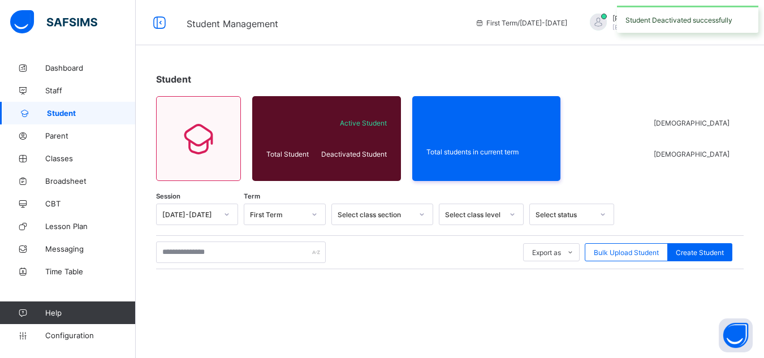
scroll to position [143, 0]
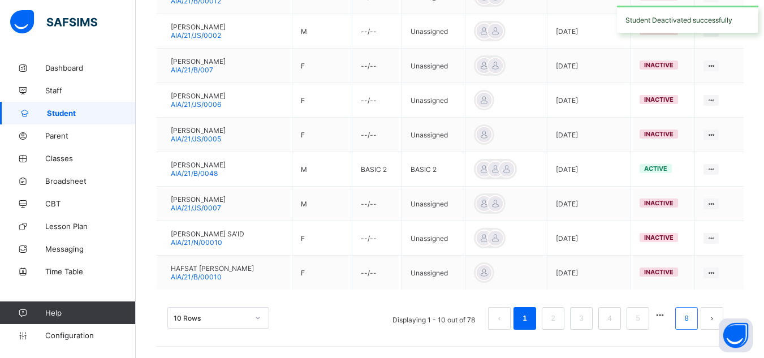
click at [691, 321] on link "8" at bounding box center [686, 318] width 11 height 15
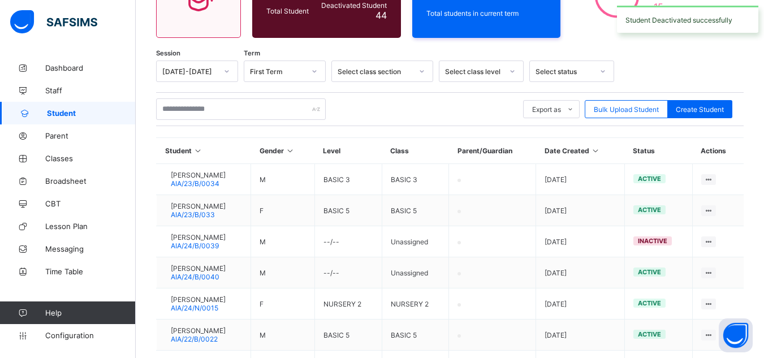
scroll to position [269, 0]
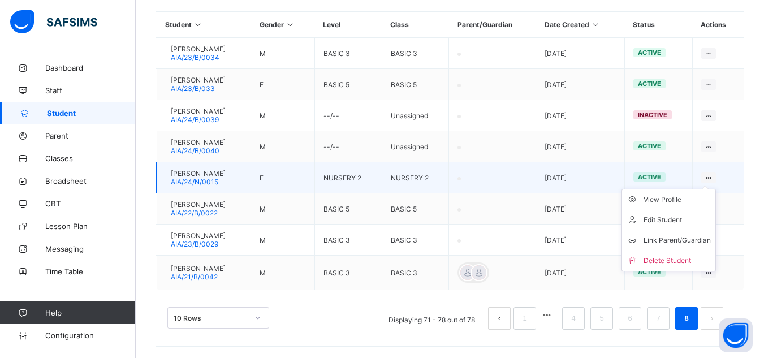
click at [716, 189] on ul "View Profile Edit Student Link Parent/Guardian Delete Student" at bounding box center [668, 230] width 94 height 83
click at [694, 197] on div "View Profile" at bounding box center [676, 199] width 67 height 11
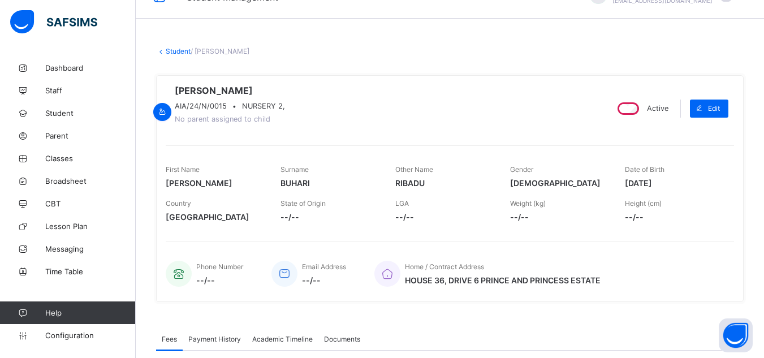
scroll to position [24, 0]
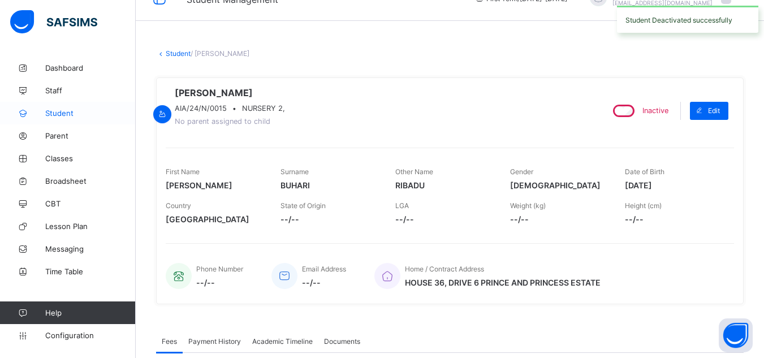
click at [61, 118] on link "Student" at bounding box center [68, 113] width 136 height 23
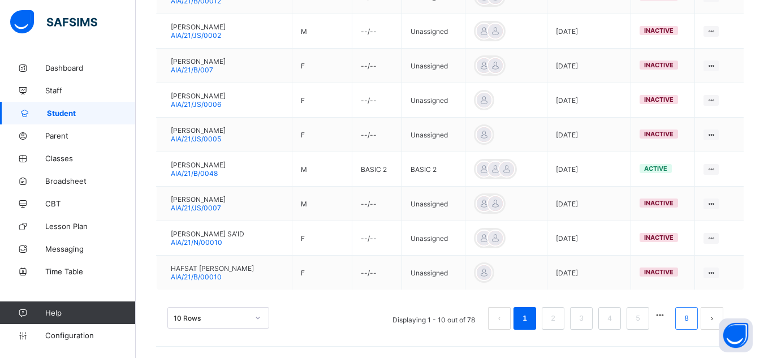
click at [691, 322] on link "8" at bounding box center [686, 318] width 11 height 15
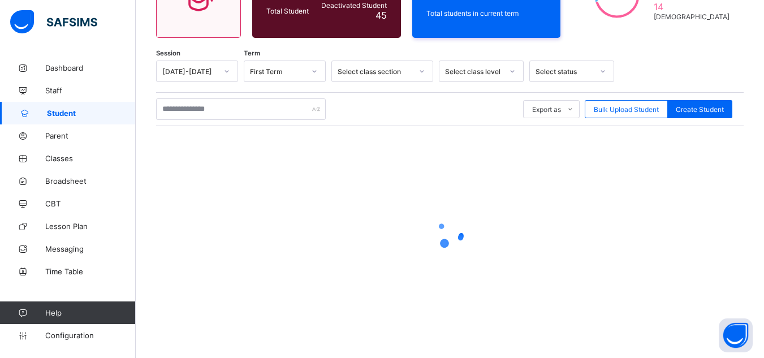
scroll to position [269, 0]
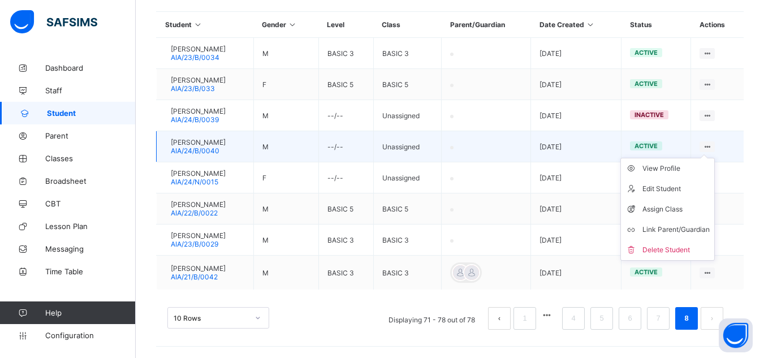
click at [715, 158] on ul "View Profile Edit Student Assign Class Link Parent/Guardian Delete Student" at bounding box center [667, 209] width 94 height 103
click at [687, 167] on div "View Profile" at bounding box center [675, 168] width 67 height 11
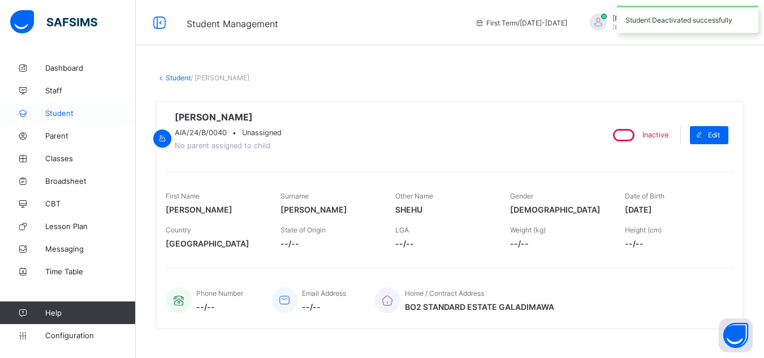
click at [55, 113] on span "Student" at bounding box center [90, 113] width 90 height 9
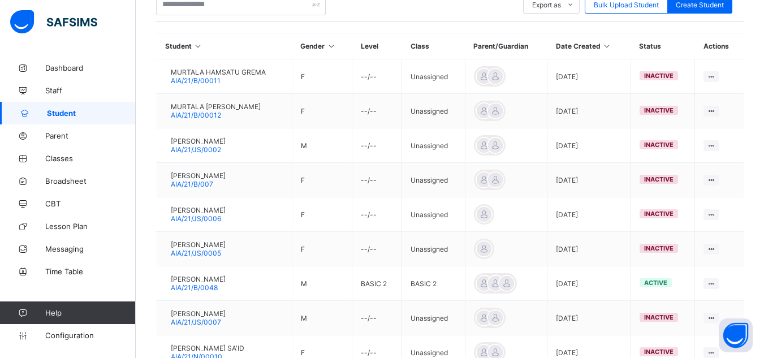
scroll to position [362, 0]
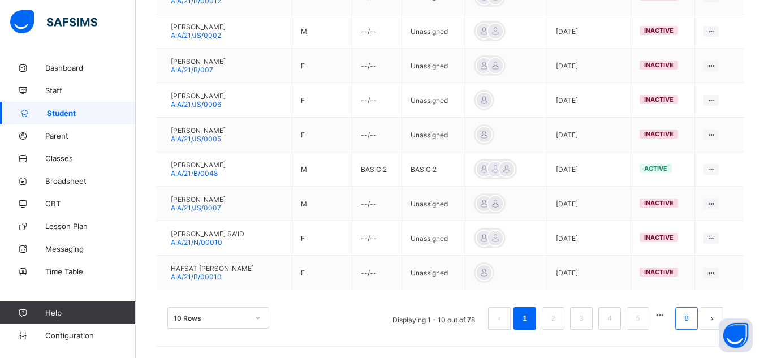
click at [691, 318] on link "8" at bounding box center [686, 318] width 11 height 15
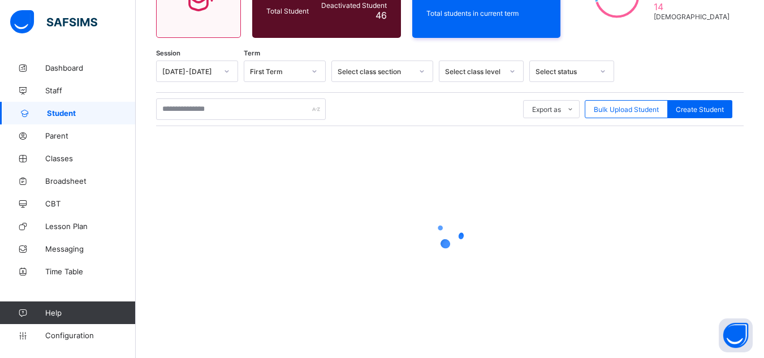
scroll to position [269, 0]
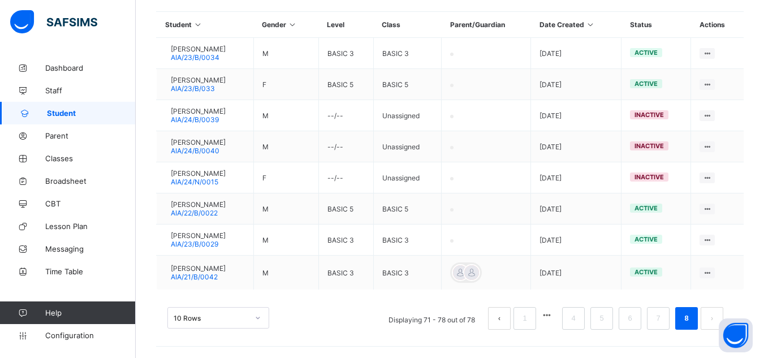
click at [643, 286] on div "10 Rows Displaying 71 - 78 out of 78 1 4 5 6 7 8" at bounding box center [449, 312] width 587 height 57
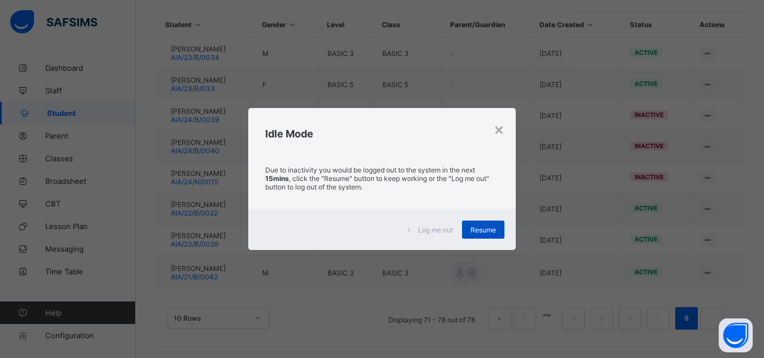
click at [490, 234] on div "Resume" at bounding box center [483, 229] width 42 height 18
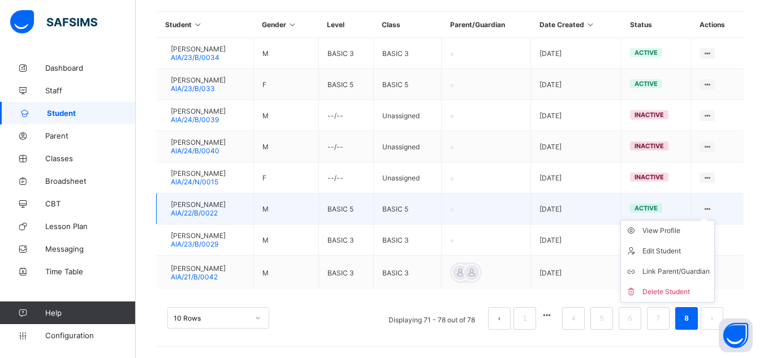
click at [715, 220] on ul "View Profile Edit Student Link Parent/Guardian Delete Student" at bounding box center [667, 261] width 94 height 83
click at [698, 231] on div "View Profile" at bounding box center [675, 230] width 67 height 11
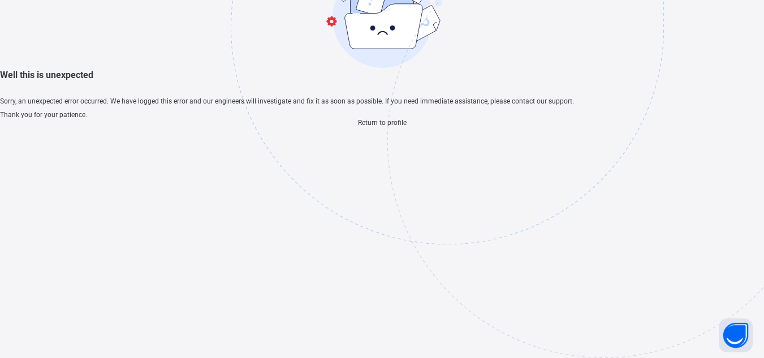
scroll to position [34, 0]
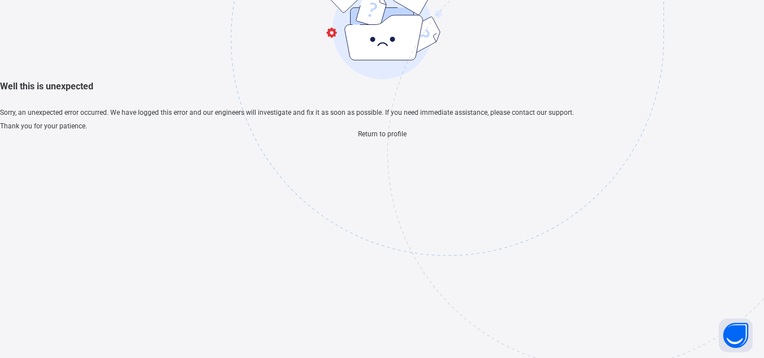
click at [391, 138] on span "Return to profile" at bounding box center [382, 134] width 49 height 8
click at [407, 138] on span "Return to profile" at bounding box center [382, 134] width 49 height 8
click at [392, 138] on div "Return to profile" at bounding box center [382, 134] width 764 height 8
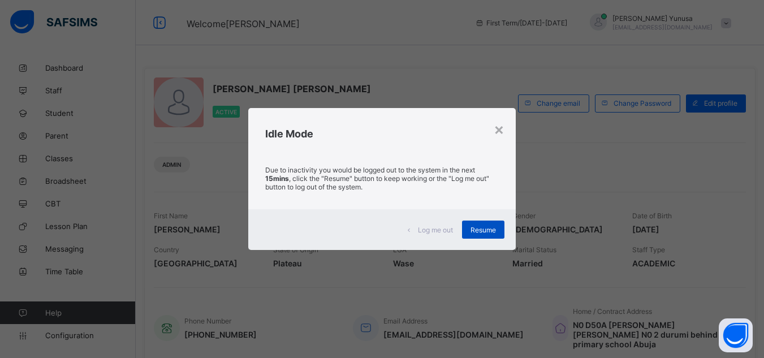
click at [499, 228] on div "Resume" at bounding box center [483, 229] width 42 height 18
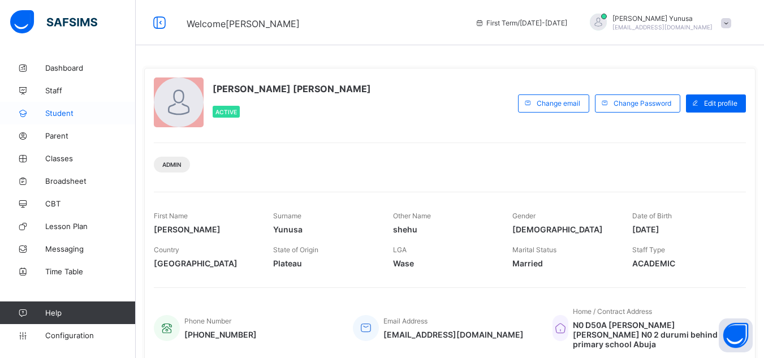
click at [58, 118] on link "Student" at bounding box center [68, 113] width 136 height 23
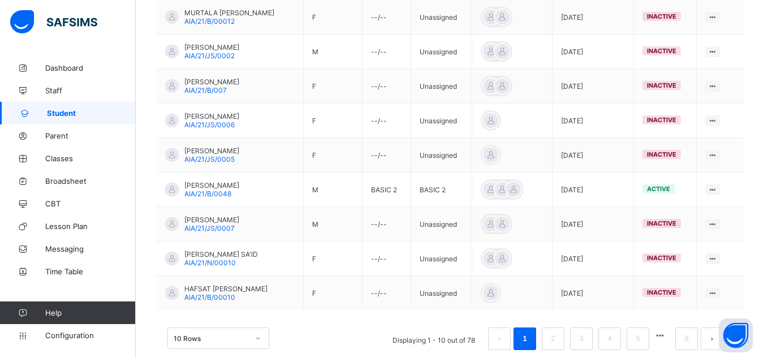
scroll to position [362, 0]
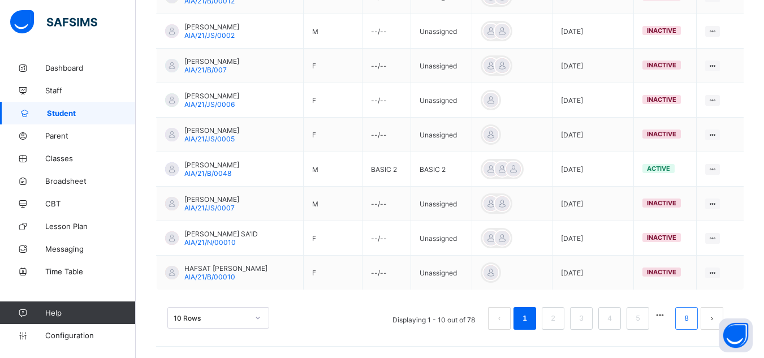
click at [691, 315] on link "8" at bounding box center [686, 318] width 11 height 15
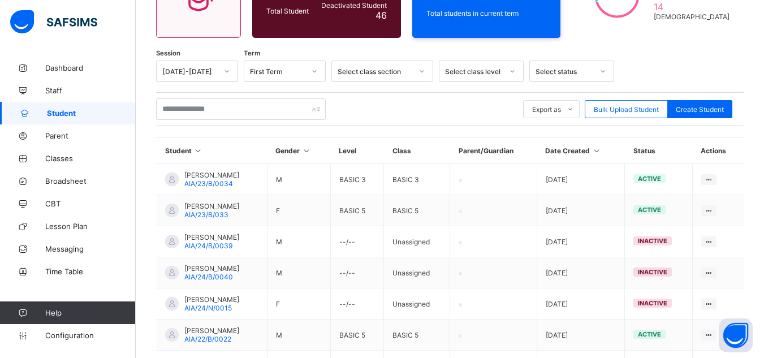
scroll to position [269, 0]
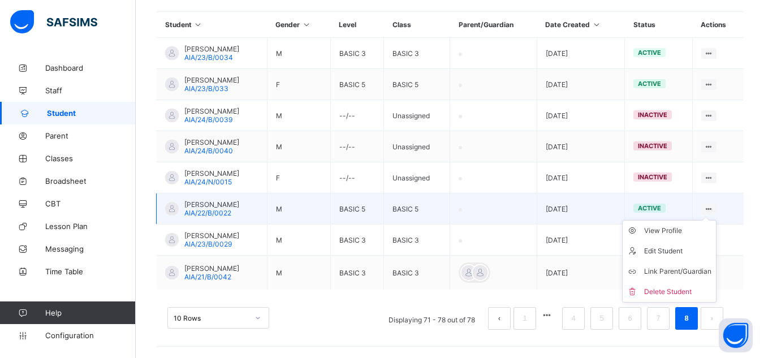
click at [716, 220] on ul "View Profile Edit Student Link Parent/Guardian Delete Student" at bounding box center [669, 261] width 94 height 83
click at [691, 230] on div "View Profile" at bounding box center [677, 230] width 67 height 11
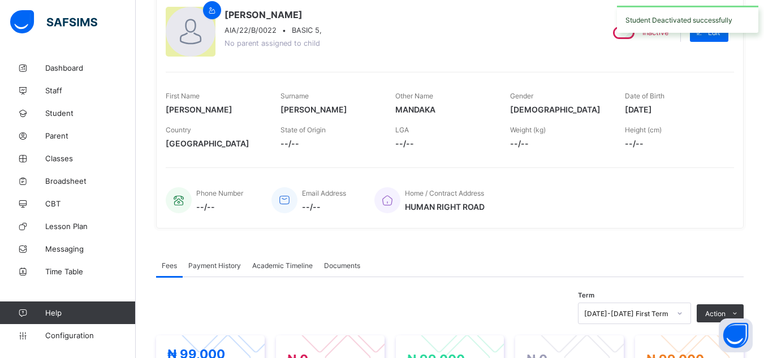
scroll to position [108, 0]
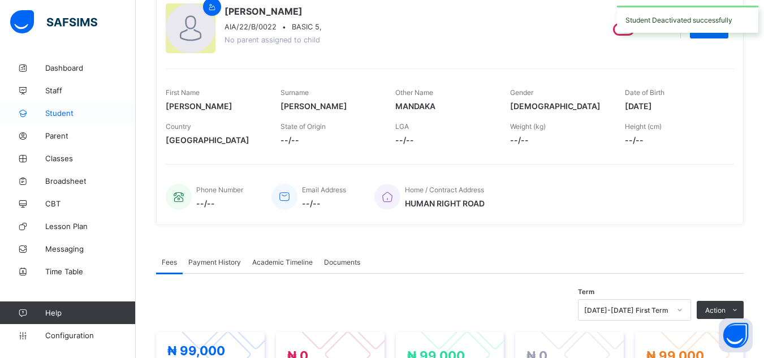
click at [51, 114] on span "Student" at bounding box center [90, 113] width 90 height 9
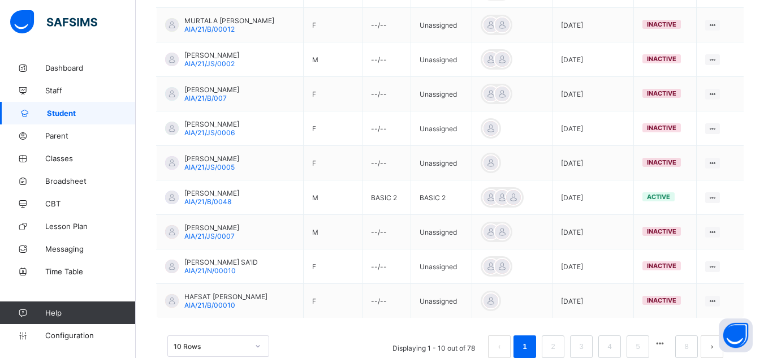
scroll to position [362, 0]
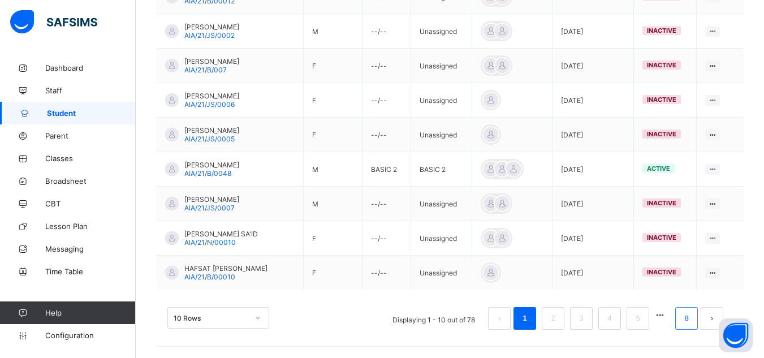
click at [691, 325] on link "8" at bounding box center [686, 318] width 11 height 15
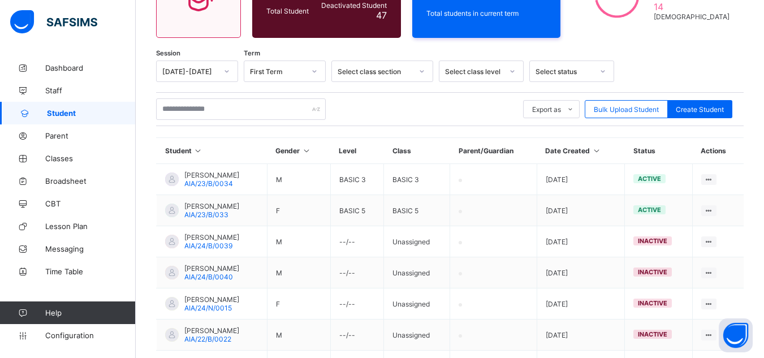
scroll to position [269, 0]
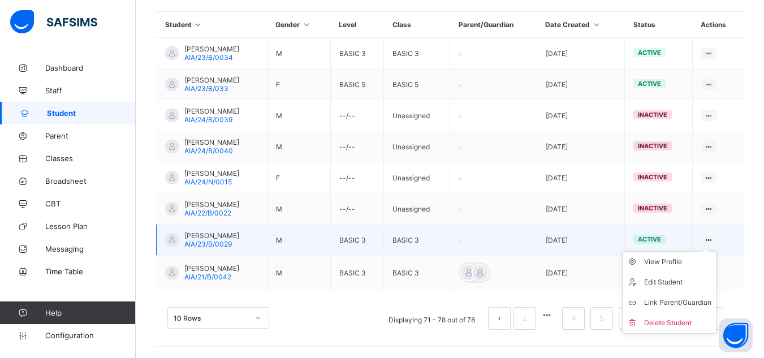
click at [716, 251] on ul "View Profile Edit Student Link Parent/Guardian Delete Student" at bounding box center [669, 292] width 94 height 83
click at [690, 262] on div "View Profile" at bounding box center [677, 261] width 67 height 11
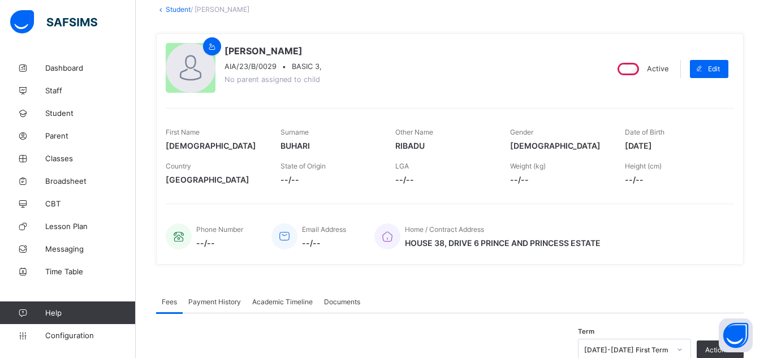
scroll to position [62, 0]
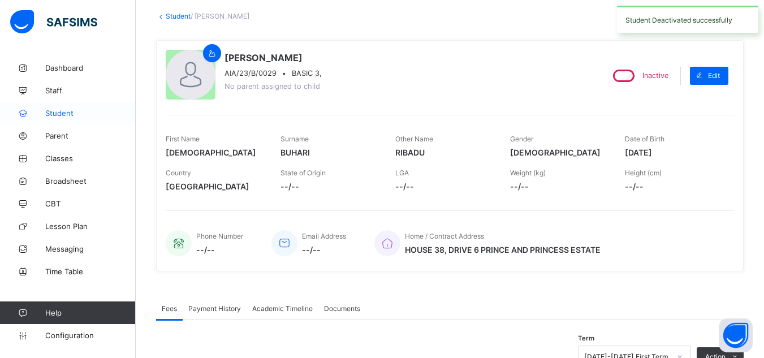
click at [66, 116] on span "Student" at bounding box center [90, 113] width 90 height 9
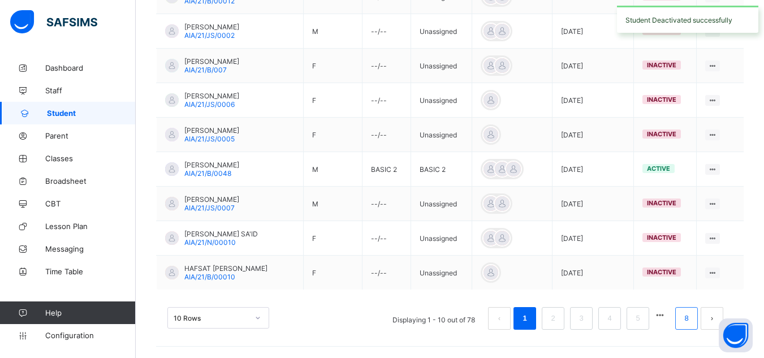
click at [690, 321] on link "8" at bounding box center [686, 318] width 11 height 15
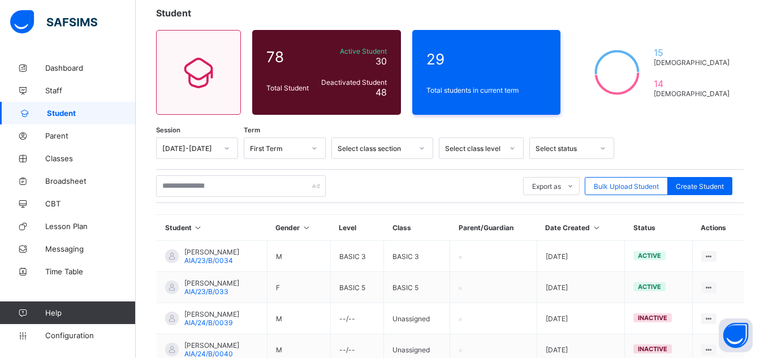
scroll to position [50, 0]
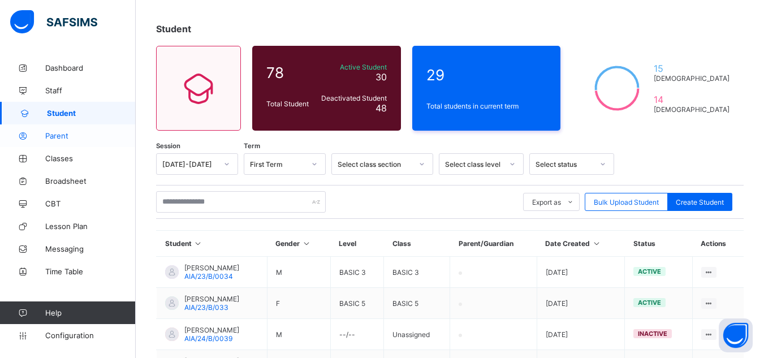
click at [67, 141] on link "Parent" at bounding box center [68, 135] width 136 height 23
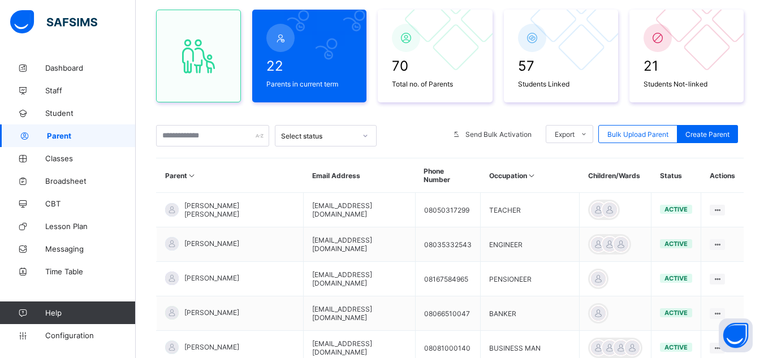
scroll to position [103, 0]
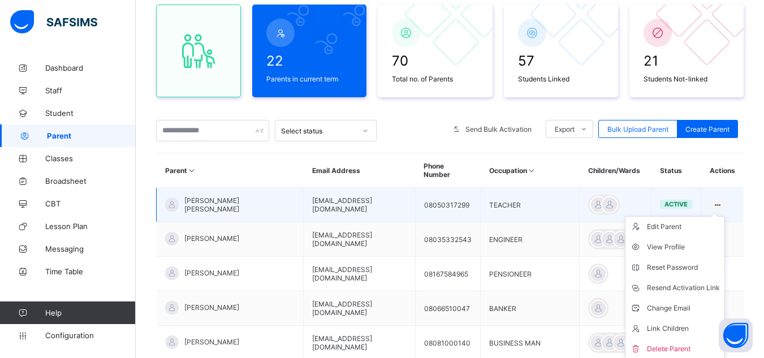
click at [723, 216] on ul "Edit Parent View Profile Reset Password Resend Activation Link Change Email Lin…" at bounding box center [675, 288] width 100 height 144
click at [659, 251] on div "View Profile" at bounding box center [683, 246] width 73 height 11
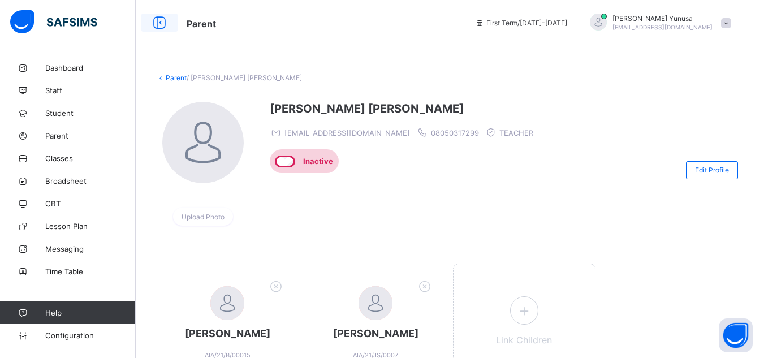
click at [158, 29] on icon at bounding box center [159, 23] width 19 height 16
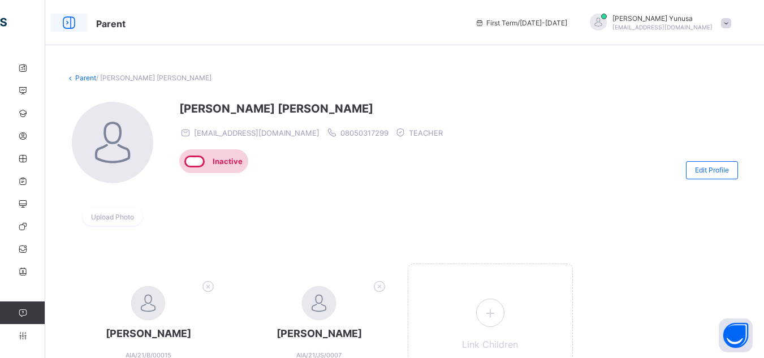
click at [68, 20] on icon at bounding box center [68, 23] width 19 height 16
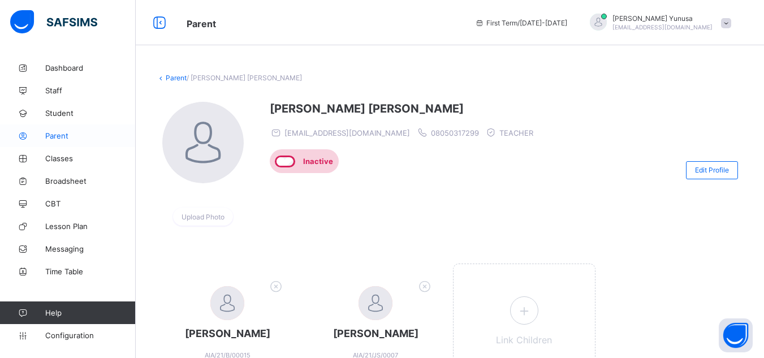
click at [50, 129] on link "Parent" at bounding box center [68, 135] width 136 height 23
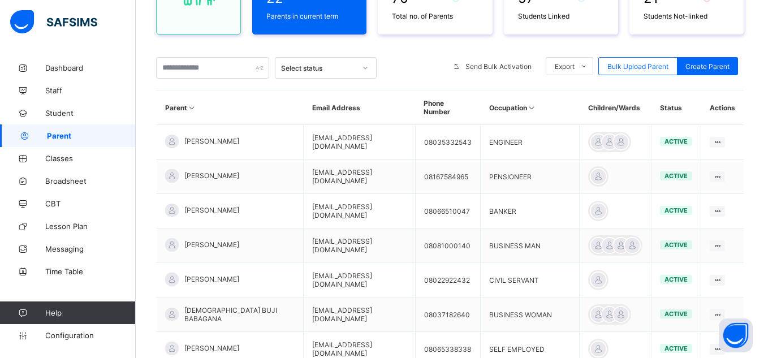
scroll to position [167, 0]
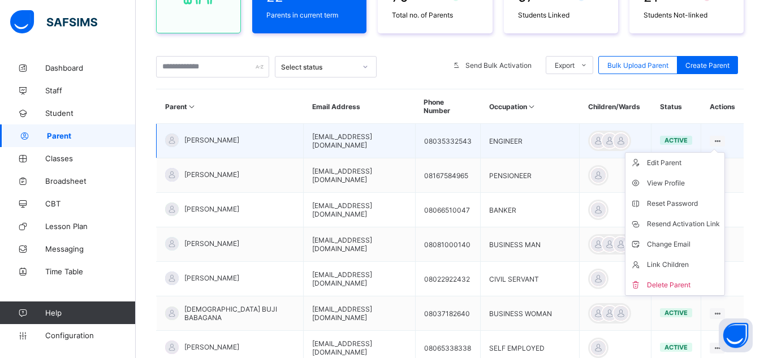
click at [725, 152] on ul "Edit Parent View Profile Reset Password Resend Activation Link Change Email Lin…" at bounding box center [675, 224] width 100 height 144
click at [686, 185] on div "View Profile" at bounding box center [683, 183] width 73 height 11
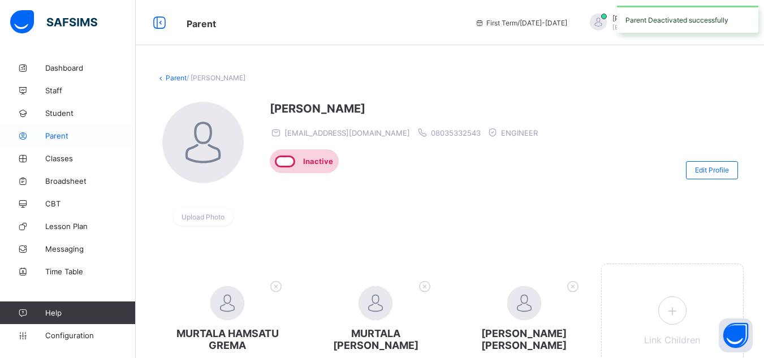
click at [62, 139] on span "Parent" at bounding box center [90, 135] width 90 height 9
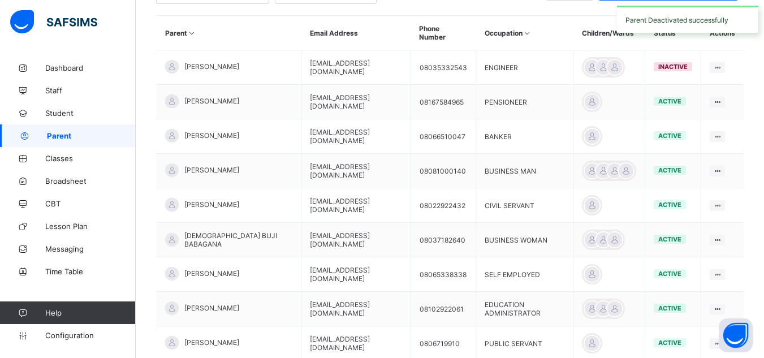
scroll to position [240, 0]
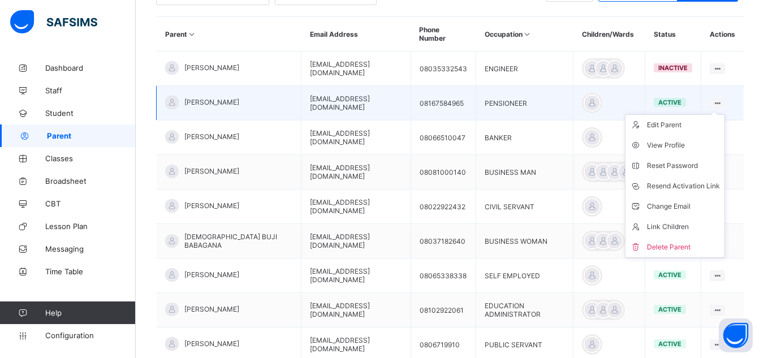
click at [720, 114] on ul "Edit Parent View Profile Reset Password Resend Activation Link Change Email Lin…" at bounding box center [675, 186] width 100 height 144
click at [685, 148] on div "View Profile" at bounding box center [683, 145] width 73 height 11
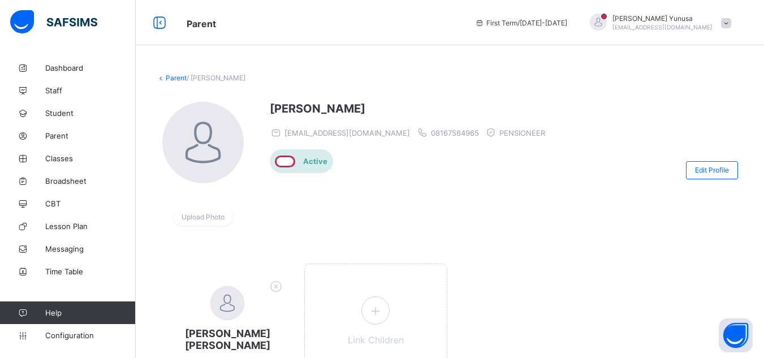
click at [294, 166] on div "Active" at bounding box center [300, 161] width 60 height 24
click at [302, 160] on div "Active" at bounding box center [300, 161] width 60 height 24
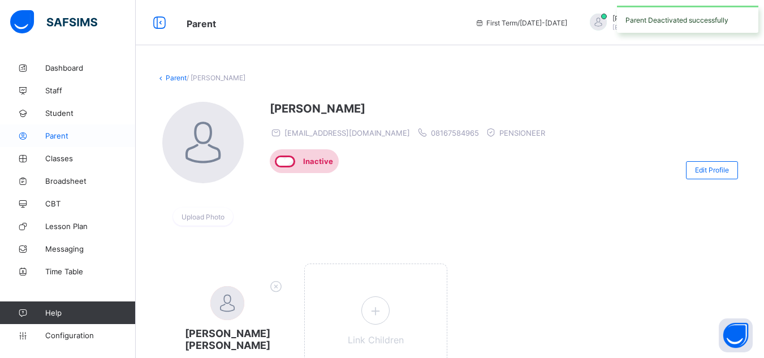
click at [55, 139] on span "Parent" at bounding box center [90, 135] width 90 height 9
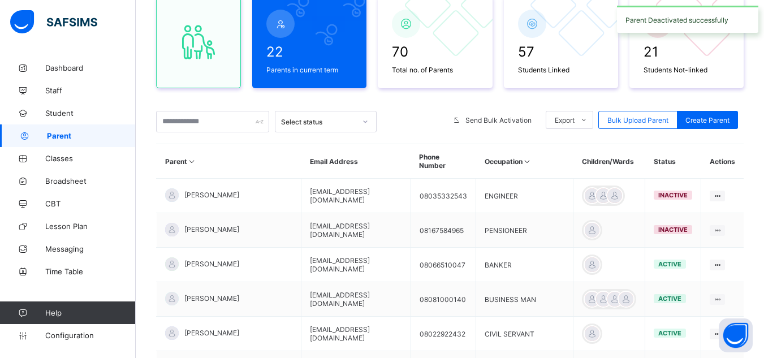
scroll to position [114, 0]
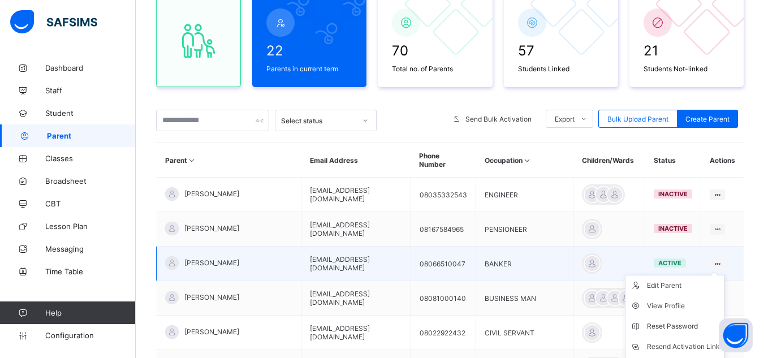
click at [722, 263] on icon at bounding box center [717, 264] width 10 height 8
click at [685, 310] on div "View Profile" at bounding box center [683, 305] width 73 height 11
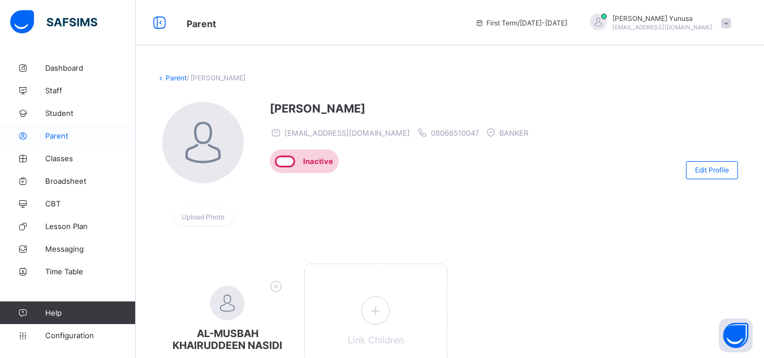
click at [49, 128] on link "Parent" at bounding box center [68, 135] width 136 height 23
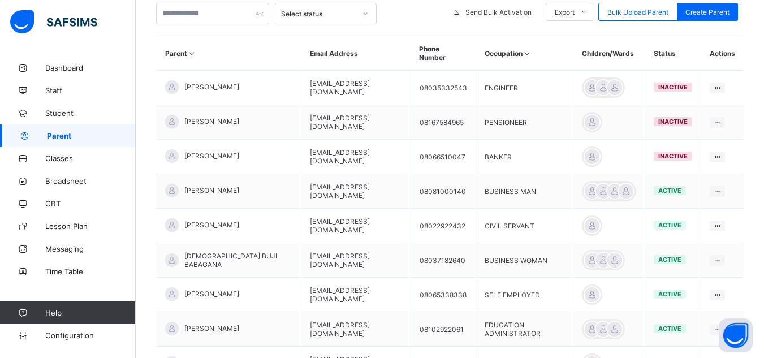
scroll to position [221, 0]
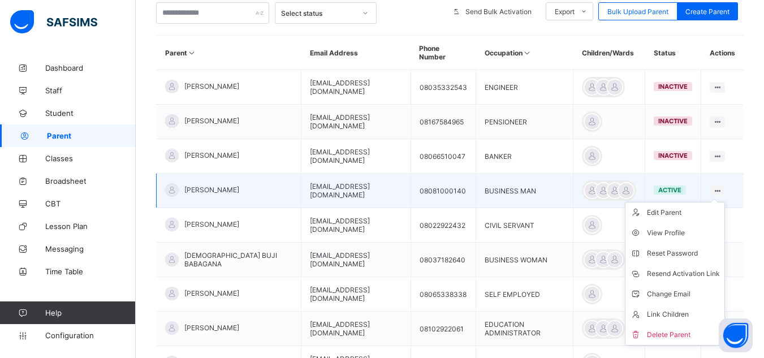
click at [724, 202] on ul "Edit Parent View Profile Reset Password Resend Activation Link Change Email Lin…" at bounding box center [675, 274] width 100 height 144
click at [687, 235] on div "View Profile" at bounding box center [683, 232] width 73 height 11
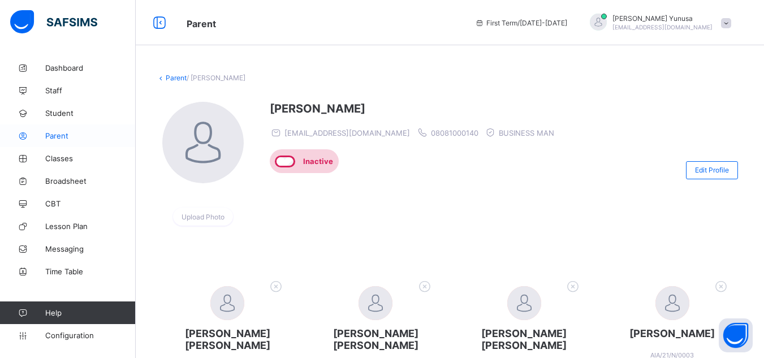
click at [54, 140] on span "Parent" at bounding box center [90, 135] width 90 height 9
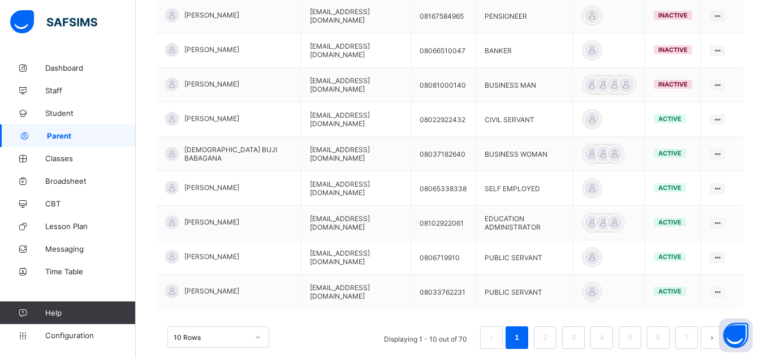
scroll to position [357, 0]
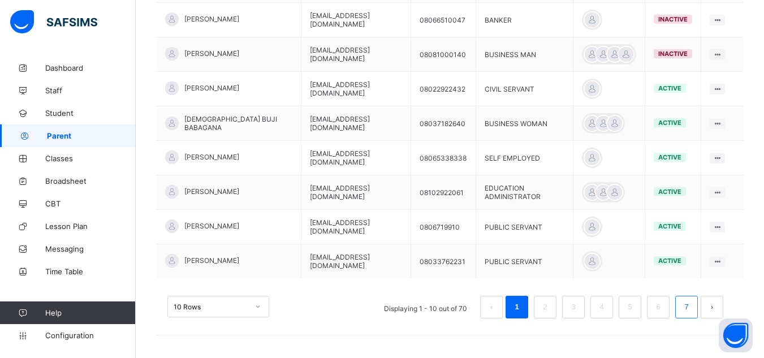
click at [691, 308] on link "7" at bounding box center [686, 307] width 11 height 15
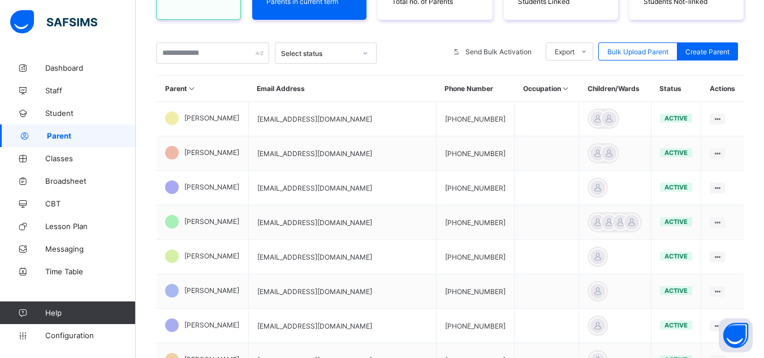
scroll to position [349, 0]
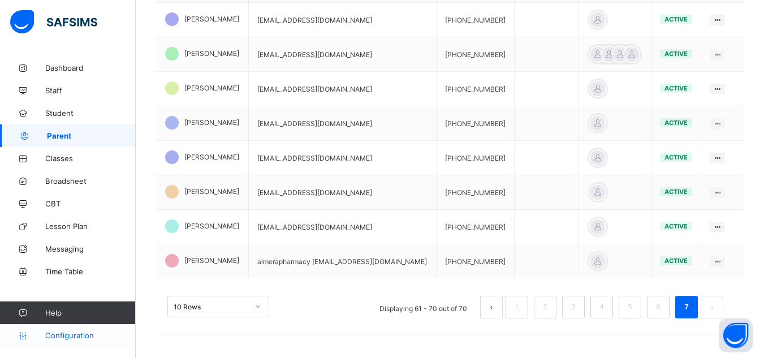
click at [68, 333] on span "Configuration" at bounding box center [90, 335] width 90 height 9
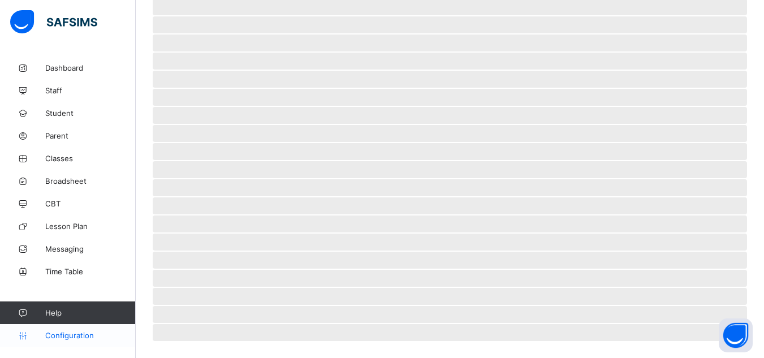
scroll to position [85, 0]
